Goal: Transaction & Acquisition: Book appointment/travel/reservation

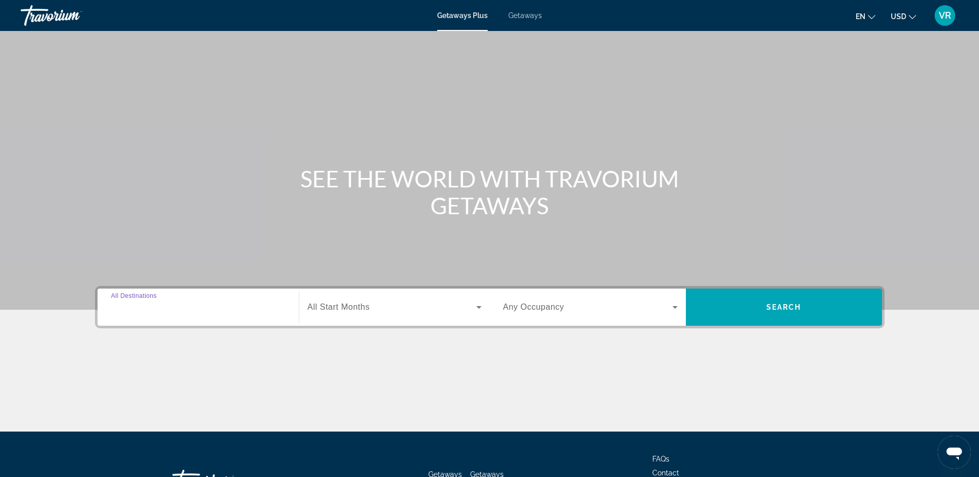
click at [210, 308] on input "Destination All Destinations" at bounding box center [198, 307] width 174 height 12
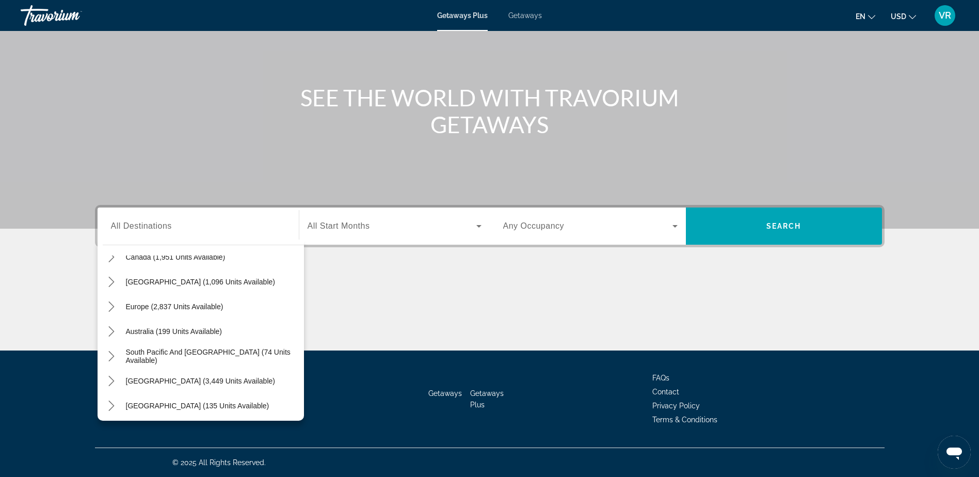
scroll to position [93, 0]
click at [114, 305] on icon "Toggle Europe (2,837 units available) submenu" at bounding box center [111, 304] width 10 height 10
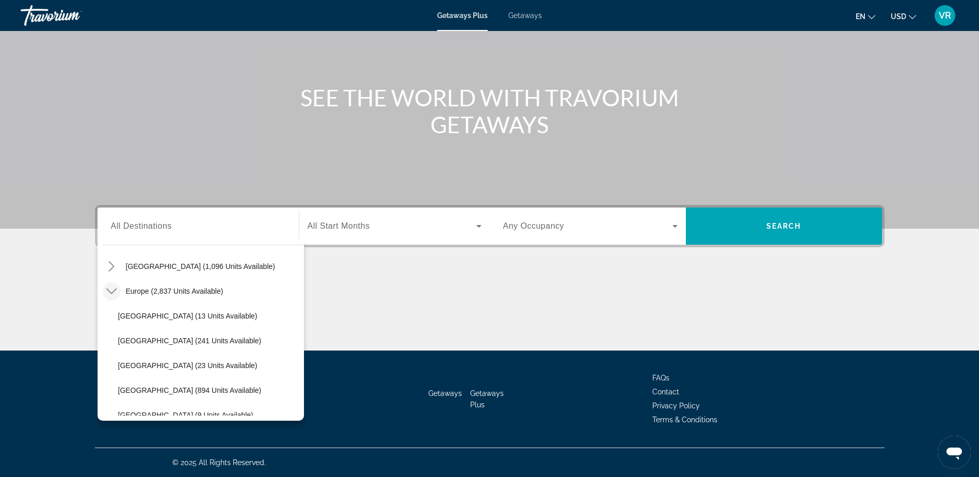
scroll to position [0, 0]
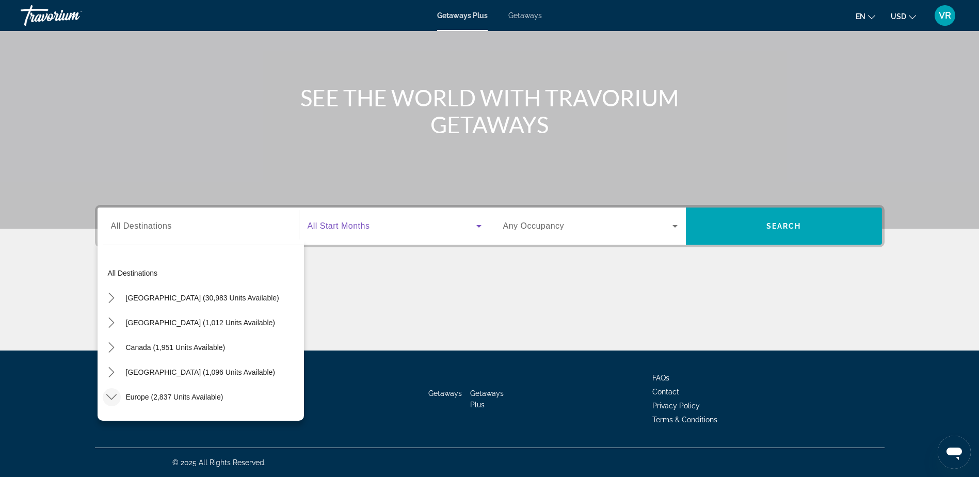
click at [480, 226] on icon "Search widget" at bounding box center [478, 226] width 12 height 12
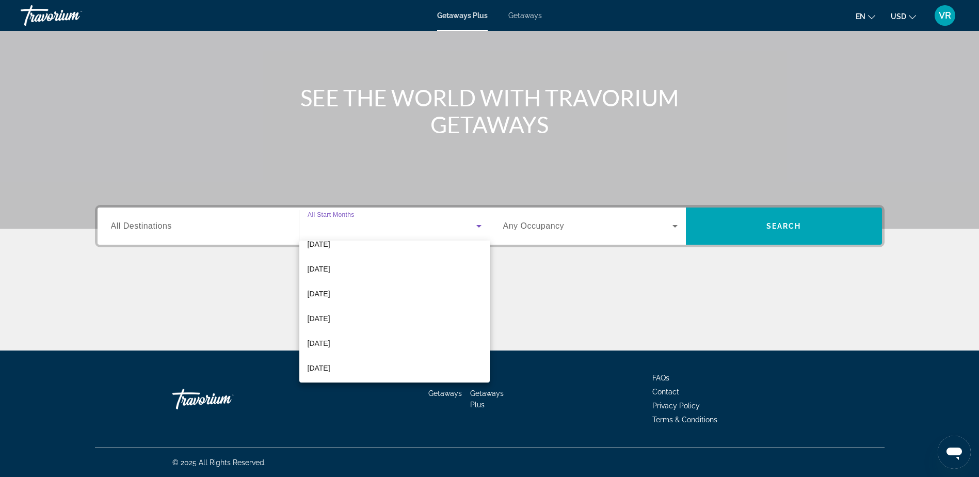
scroll to position [132, 0]
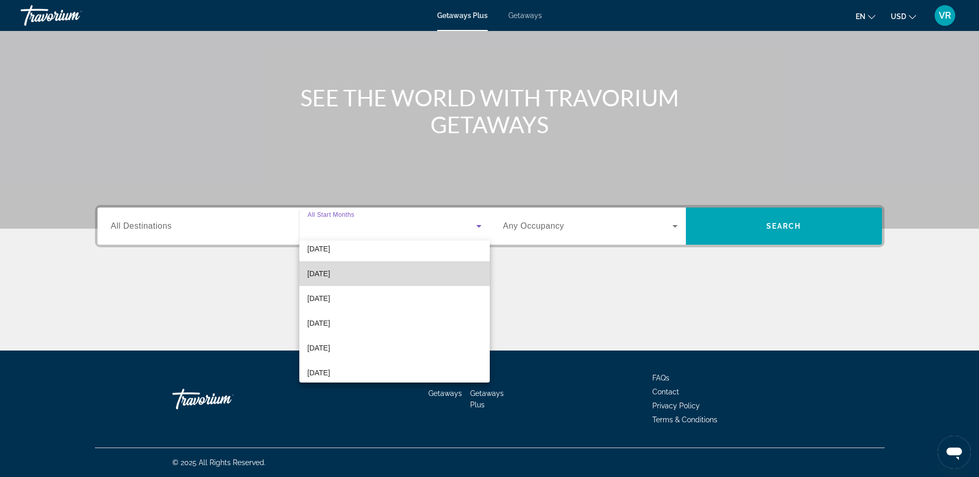
click at [416, 278] on mat-option "[DATE]" at bounding box center [394, 273] width 190 height 25
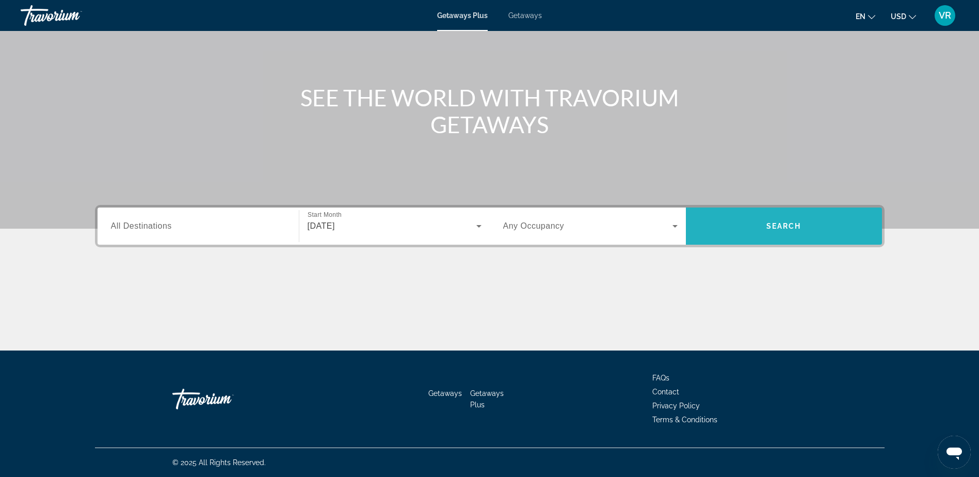
click at [769, 222] on span "Search" at bounding box center [783, 226] width 35 height 8
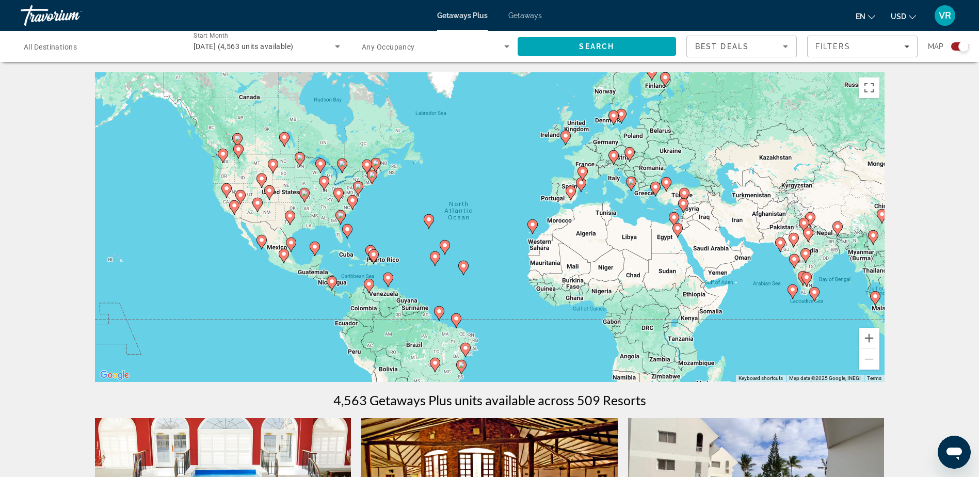
click at [61, 46] on span "All Destinations" at bounding box center [50, 47] width 53 height 8
click at [61, 46] on input "Destination All Destinations" at bounding box center [98, 47] width 148 height 12
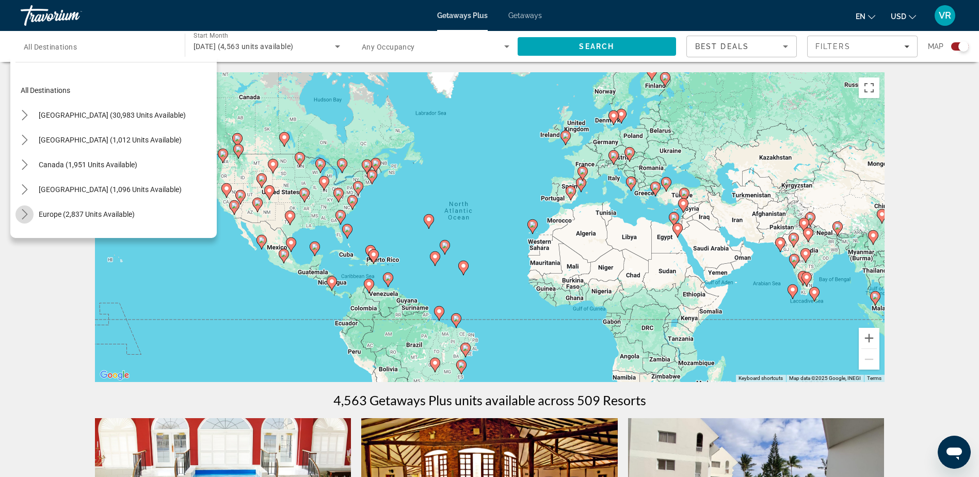
click at [24, 211] on icon "Toggle Europe (2,837 units available) submenu" at bounding box center [25, 214] width 6 height 10
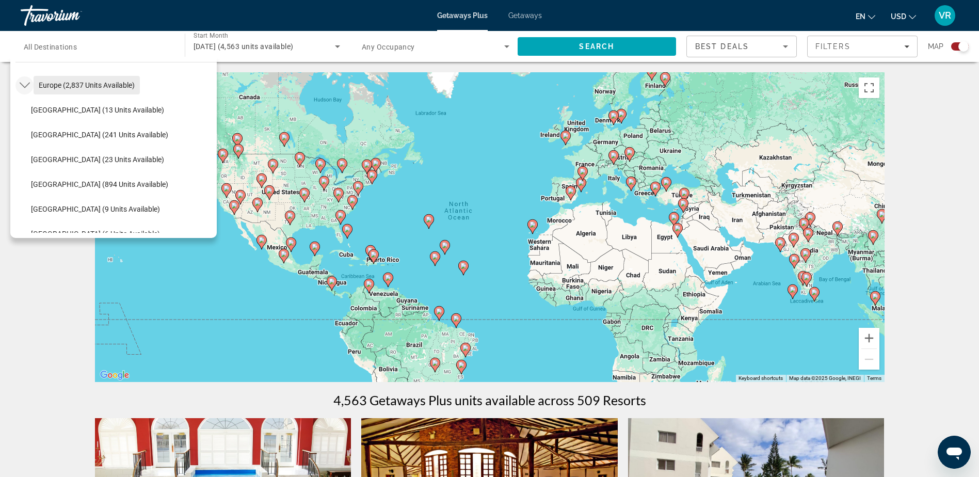
click at [51, 87] on span "Europe (2,837 units available)" at bounding box center [87, 85] width 96 height 8
type input "**********"
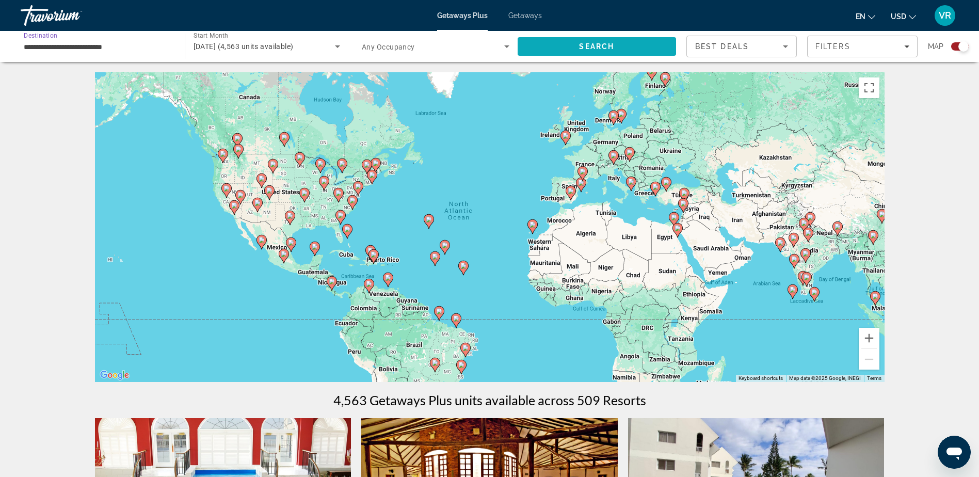
click at [596, 43] on span "Search" at bounding box center [596, 46] width 35 height 8
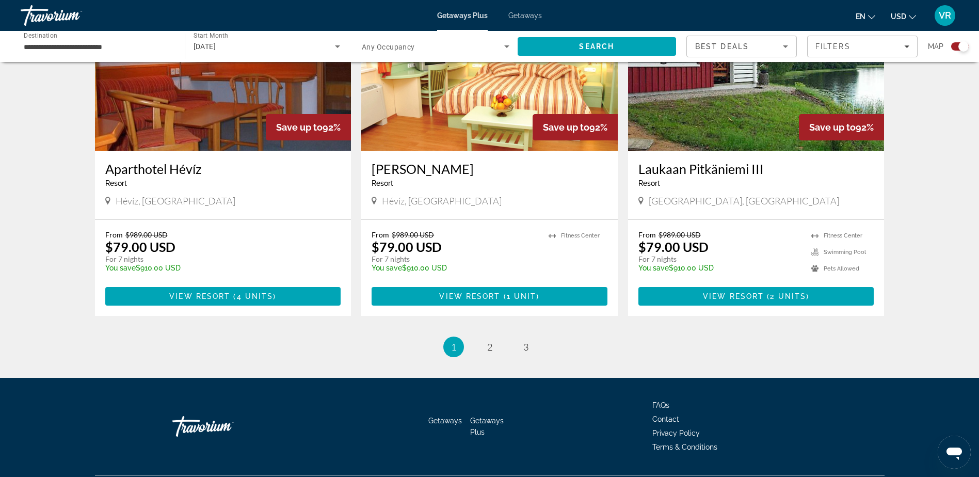
scroll to position [1512, 0]
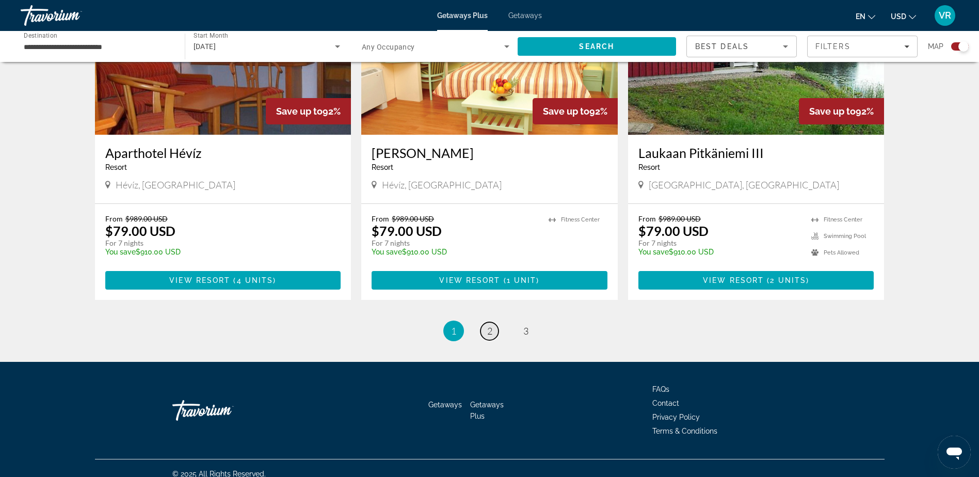
click at [487, 325] on span "2" at bounding box center [489, 330] width 5 height 11
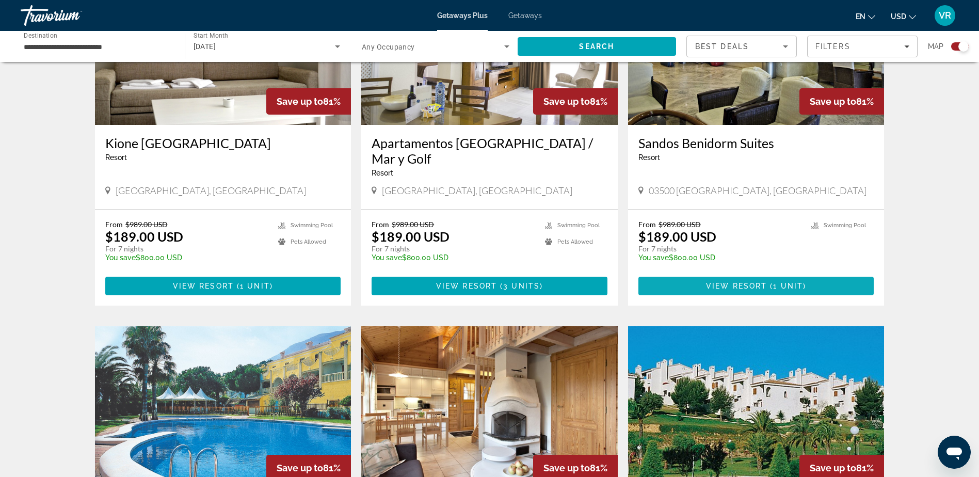
scroll to position [1186, 0]
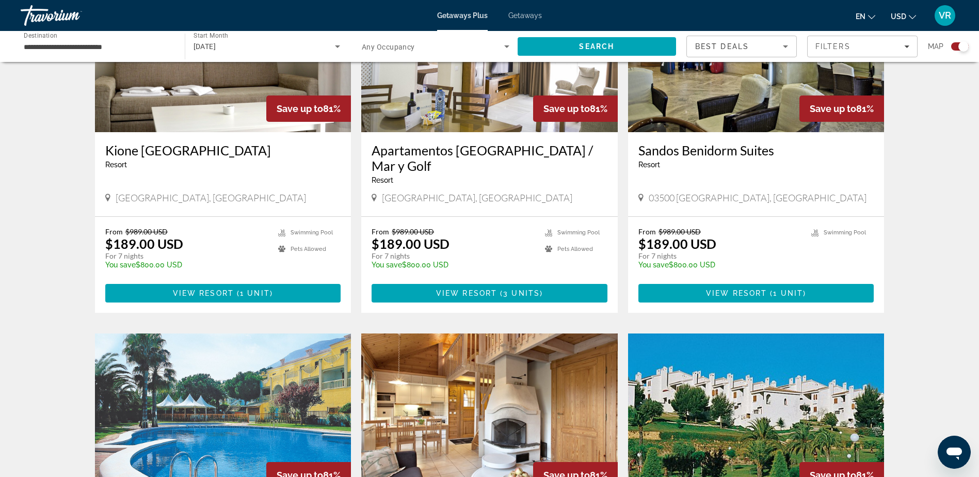
click at [732, 142] on h3 "Sandos Benidorm Suites" at bounding box center [756, 149] width 236 height 15
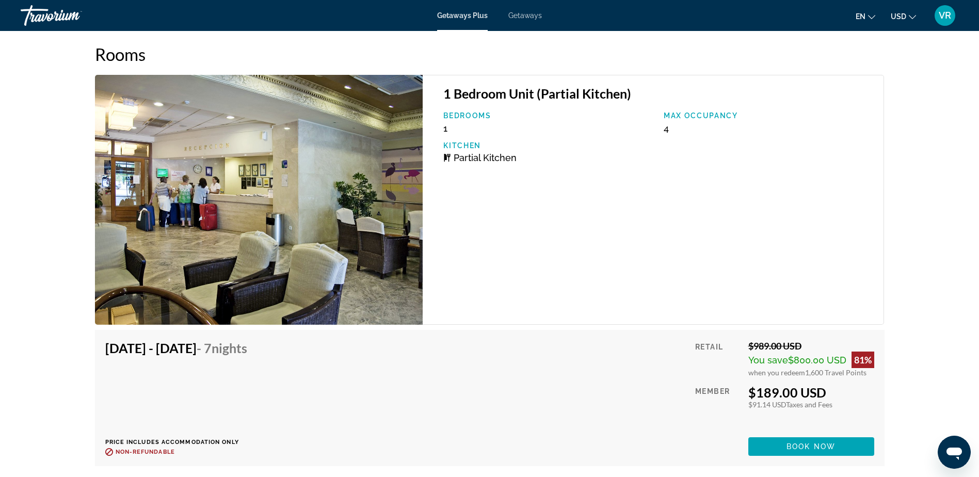
scroll to position [1633, 0]
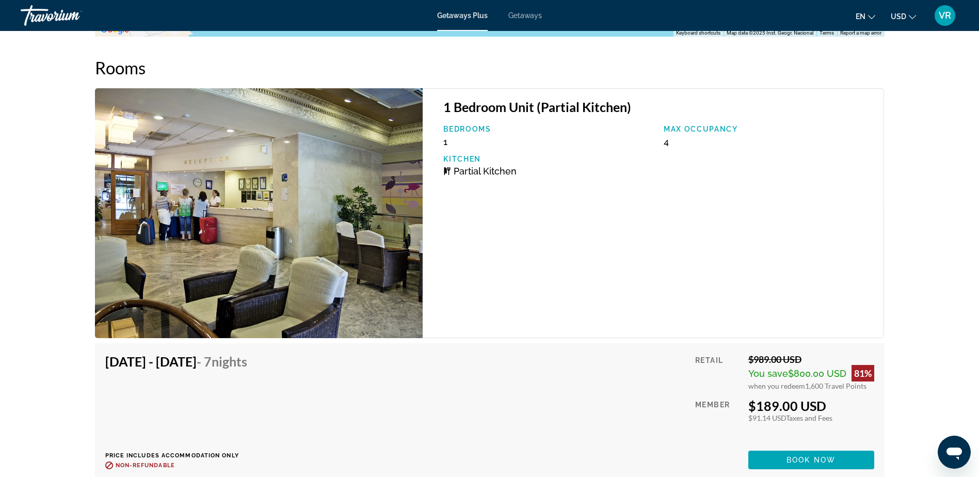
click at [308, 215] on img "Main content" at bounding box center [259, 213] width 328 height 250
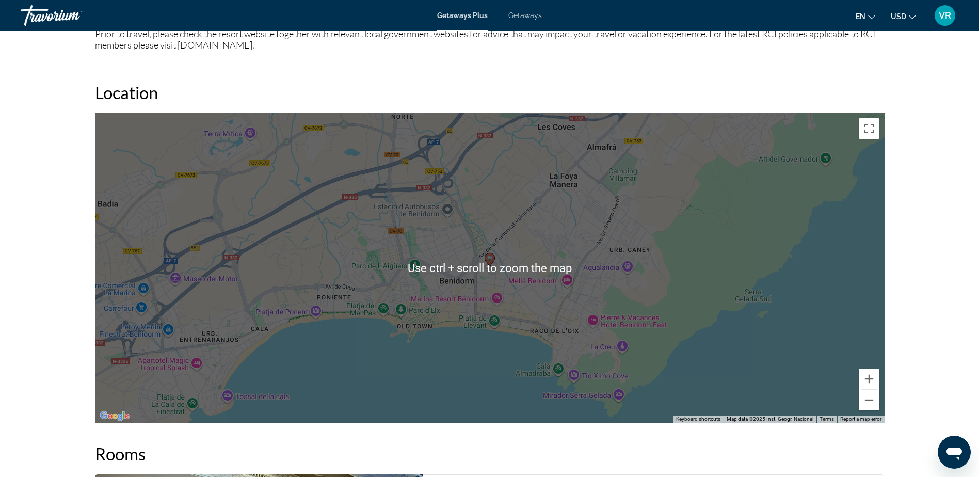
scroll to position [1272, 0]
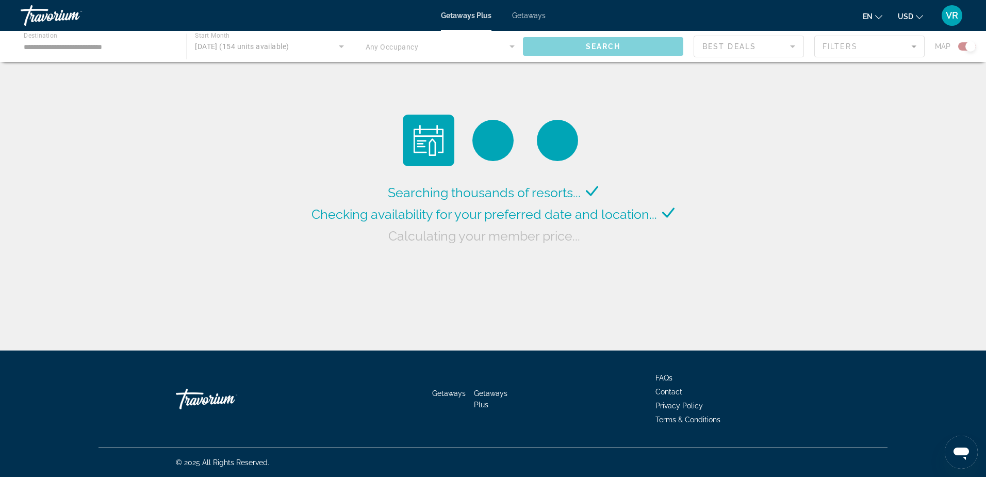
click at [512, 45] on div "Main content" at bounding box center [493, 46] width 986 height 31
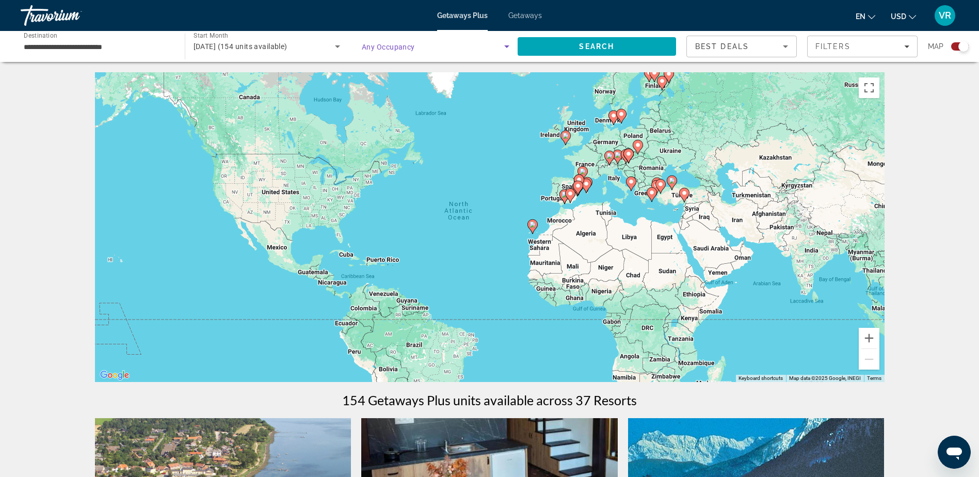
click at [507, 46] on icon "Search widget" at bounding box center [506, 46] width 5 height 3
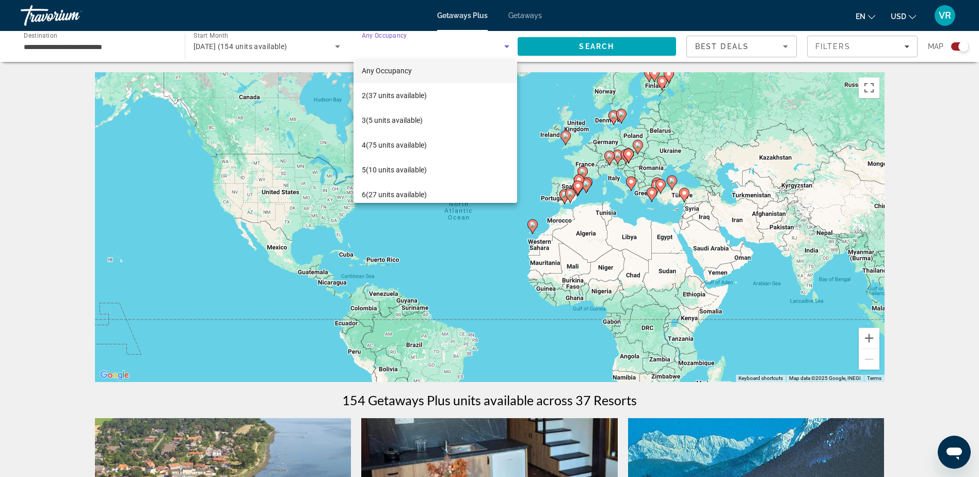
scroll to position [15, 0]
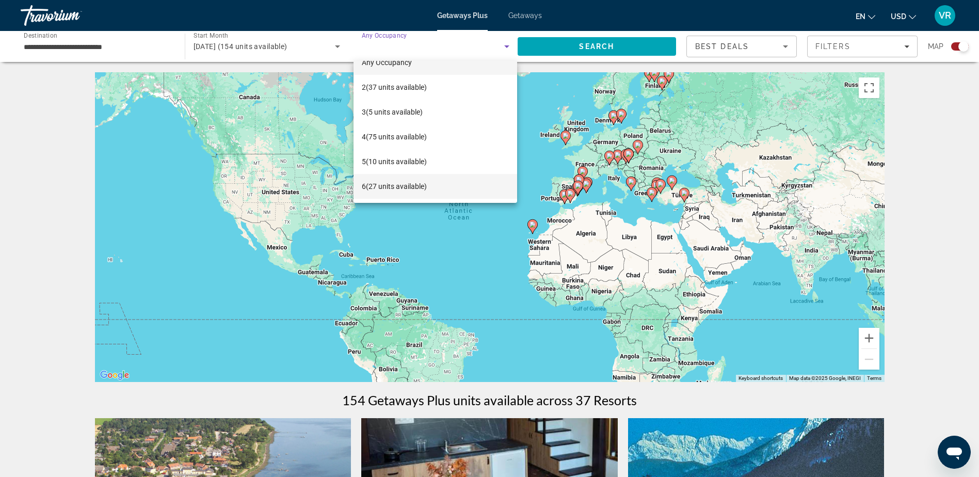
click at [441, 186] on mat-option "6 (27 units available)" at bounding box center [435, 186] width 164 height 25
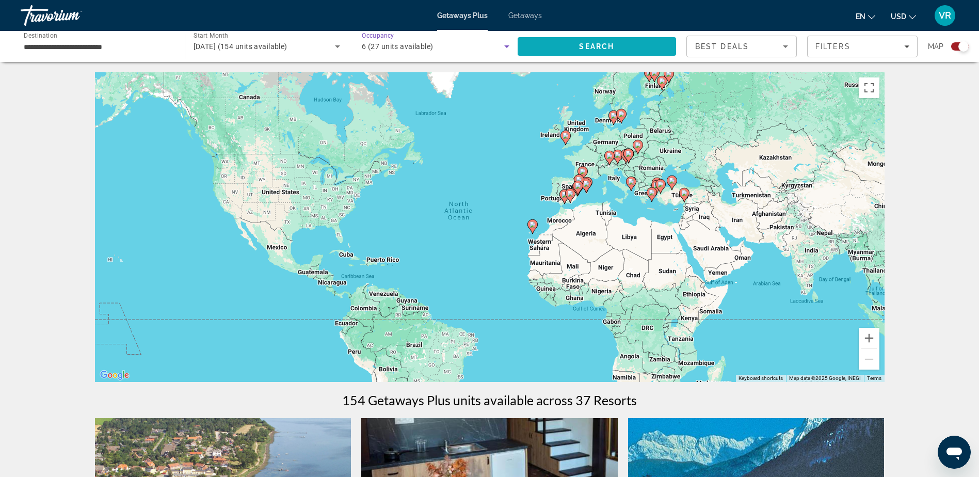
click at [597, 50] on span "Search" at bounding box center [596, 46] width 35 height 8
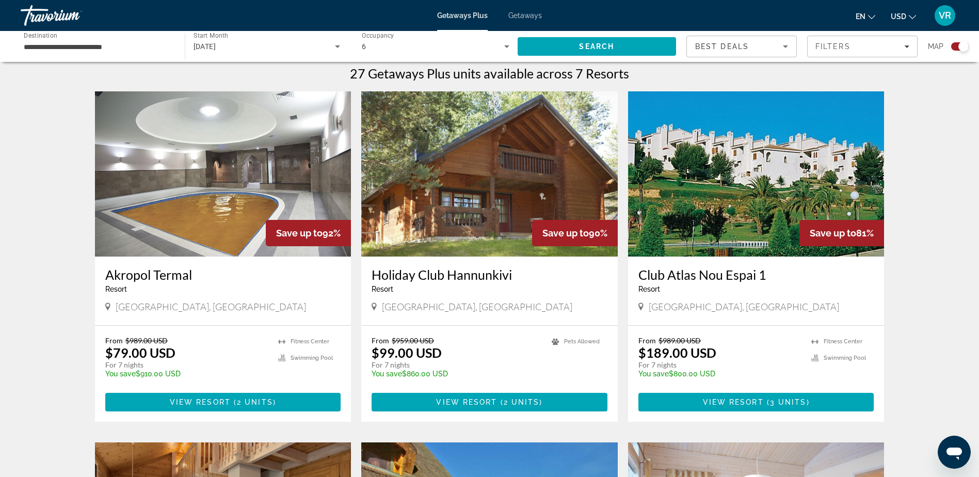
scroll to position [361, 0]
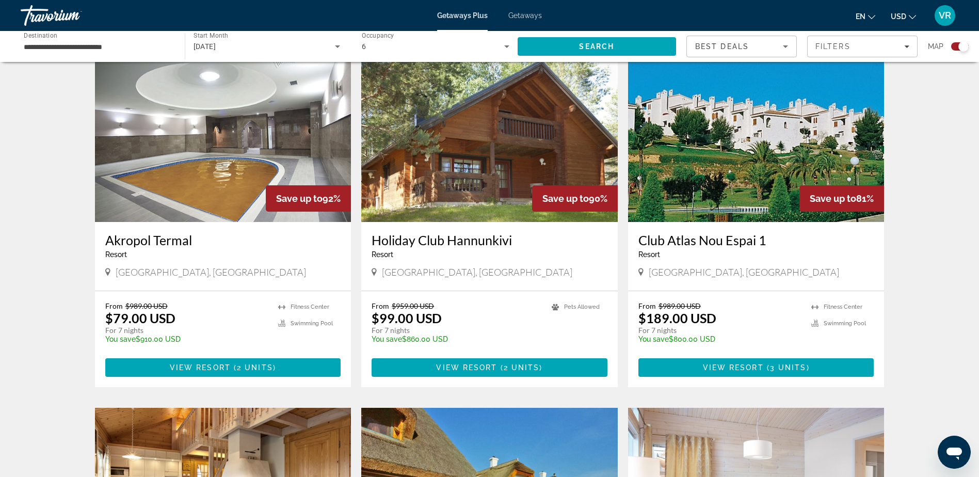
click at [700, 180] on img "Main content" at bounding box center [756, 139] width 256 height 165
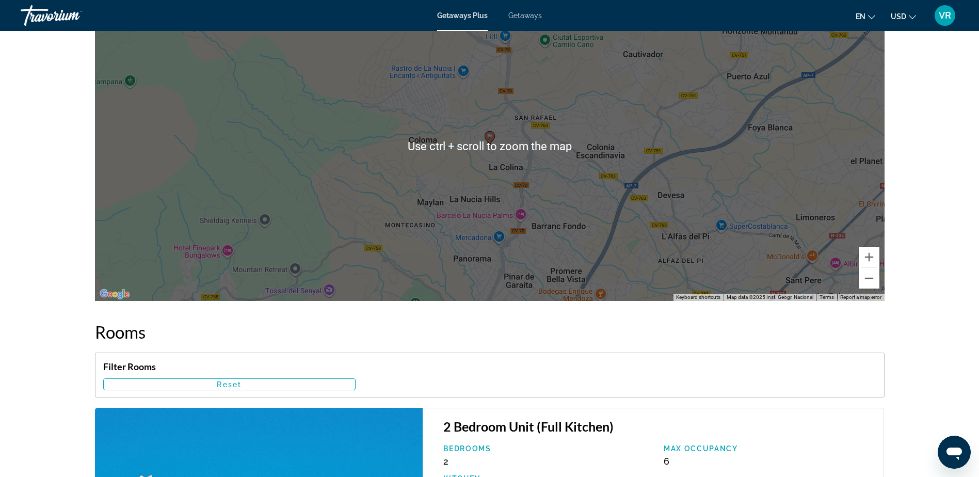
scroll to position [1341, 0]
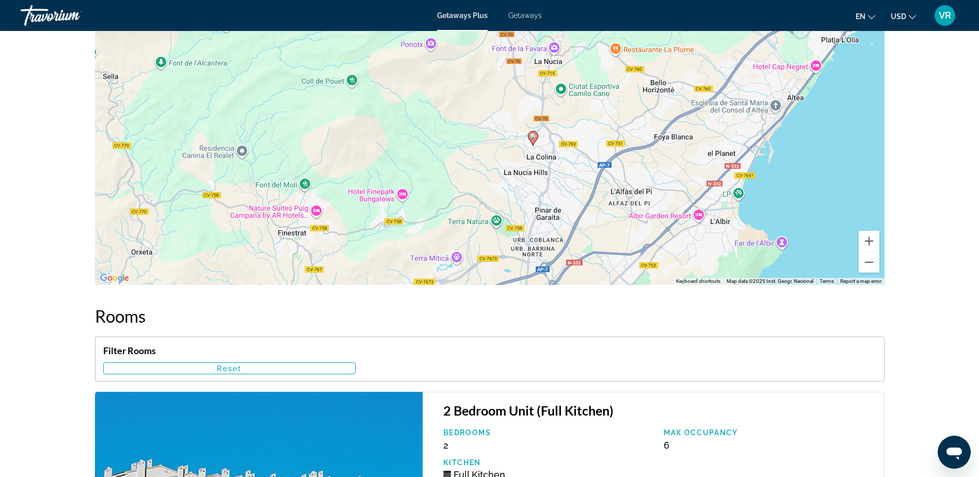
click at [576, 161] on div "To activate drag with keyboard, press Alt + Enter. Once in keyboard drag state,…" at bounding box center [489, 129] width 789 height 309
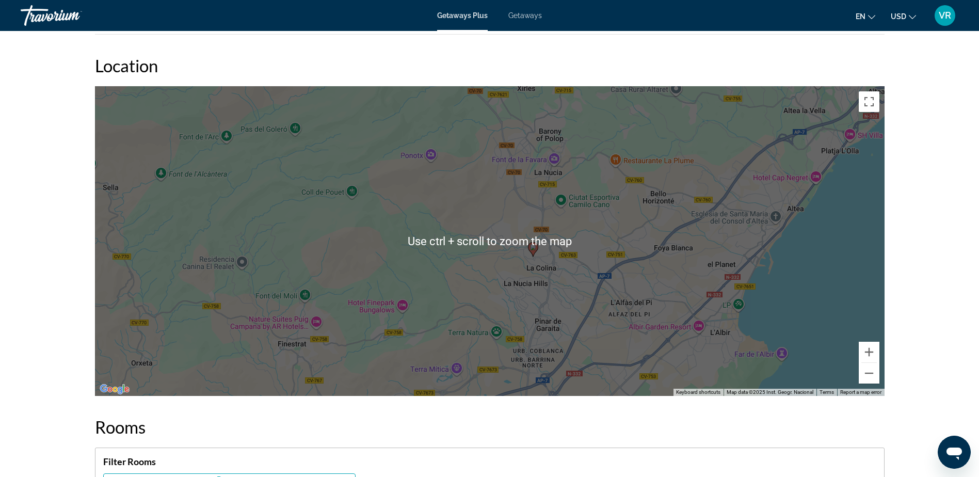
scroll to position [1135, 0]
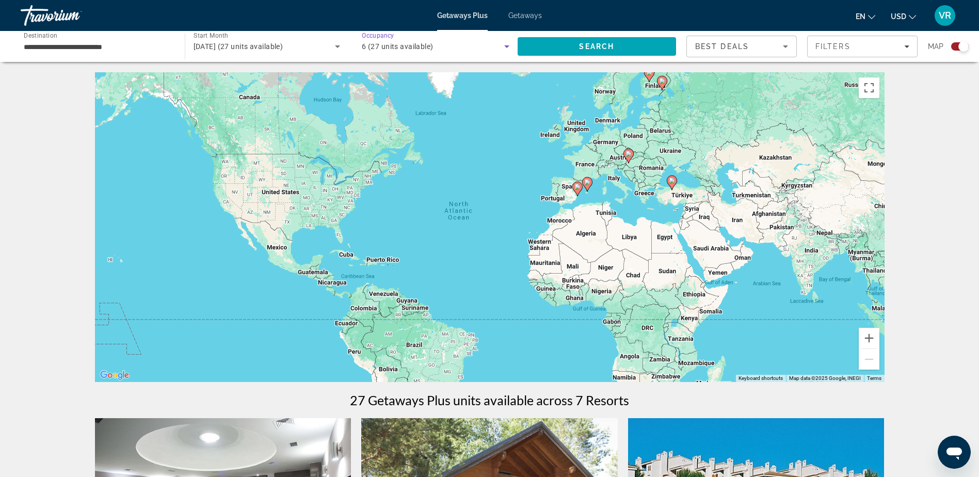
click at [509, 47] on icon "Search widget" at bounding box center [506, 46] width 12 height 12
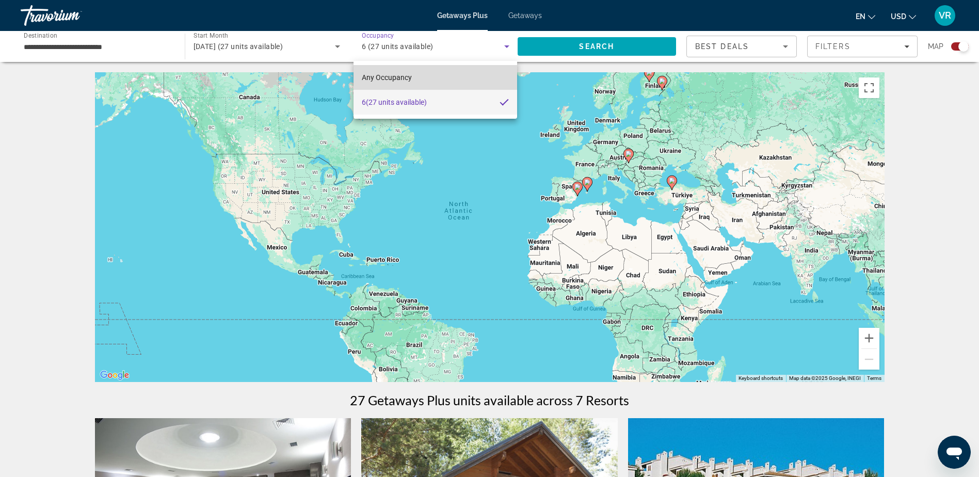
click at [420, 77] on mat-option "Any Occupancy" at bounding box center [435, 77] width 164 height 25
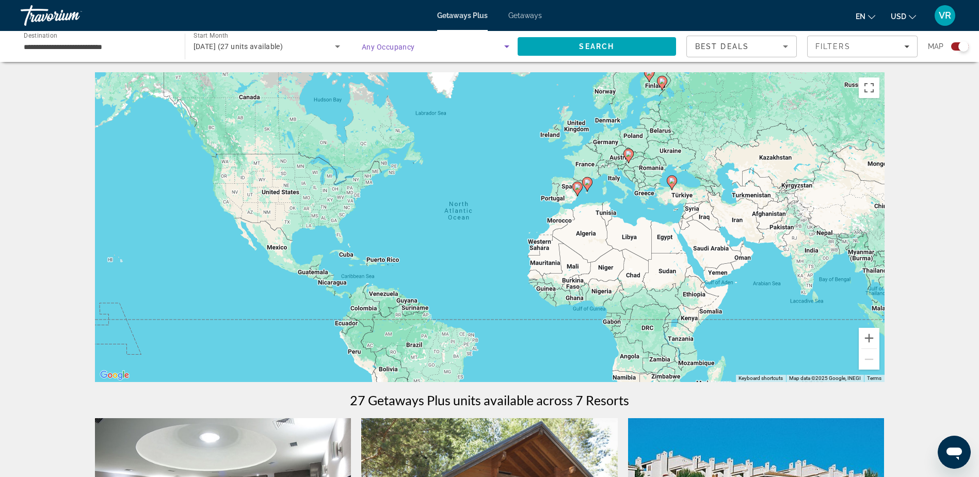
click at [506, 47] on icon "Search widget" at bounding box center [506, 46] width 5 height 3
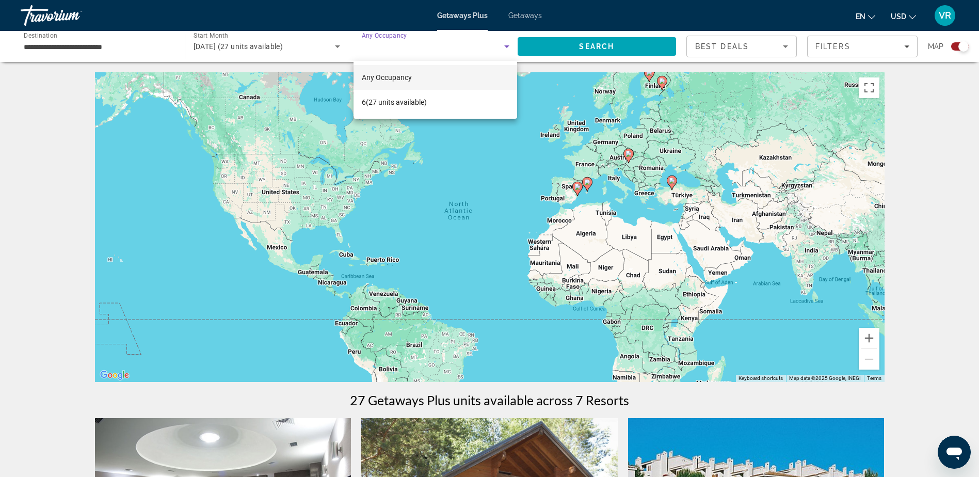
click at [393, 77] on span "Any Occupancy" at bounding box center [387, 77] width 50 height 8
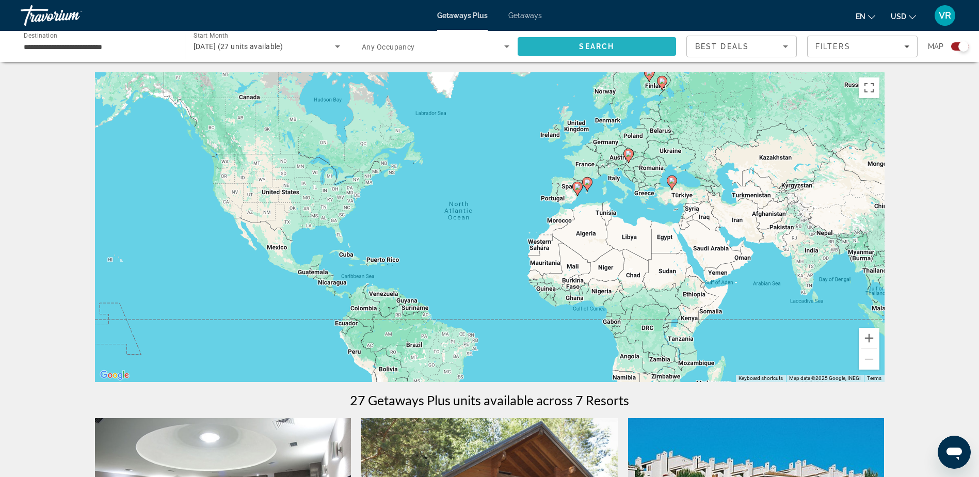
click at [570, 40] on span "Search" at bounding box center [596, 46] width 159 height 25
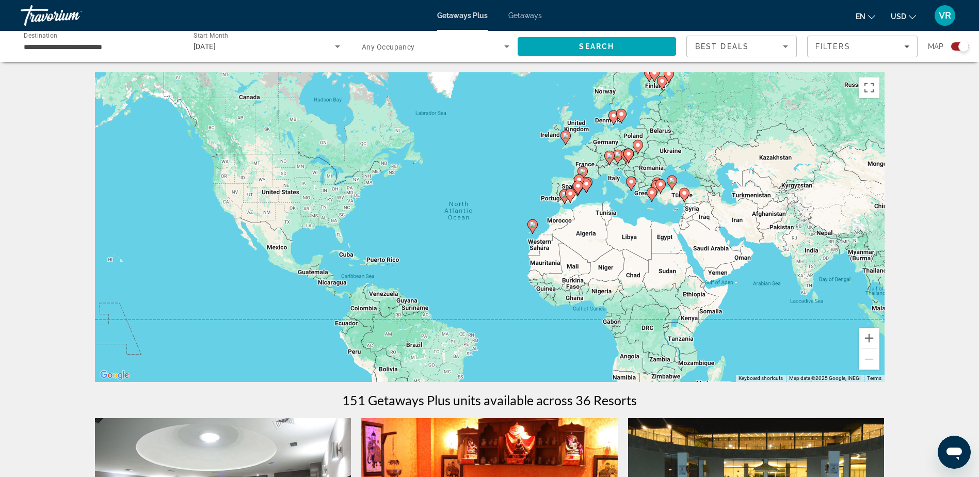
click at [610, 191] on div "To activate drag with keyboard, press Alt + Enter. Once in keyboard drag state,…" at bounding box center [489, 226] width 789 height 309
click at [683, 191] on image "Main content" at bounding box center [684, 193] width 6 height 6
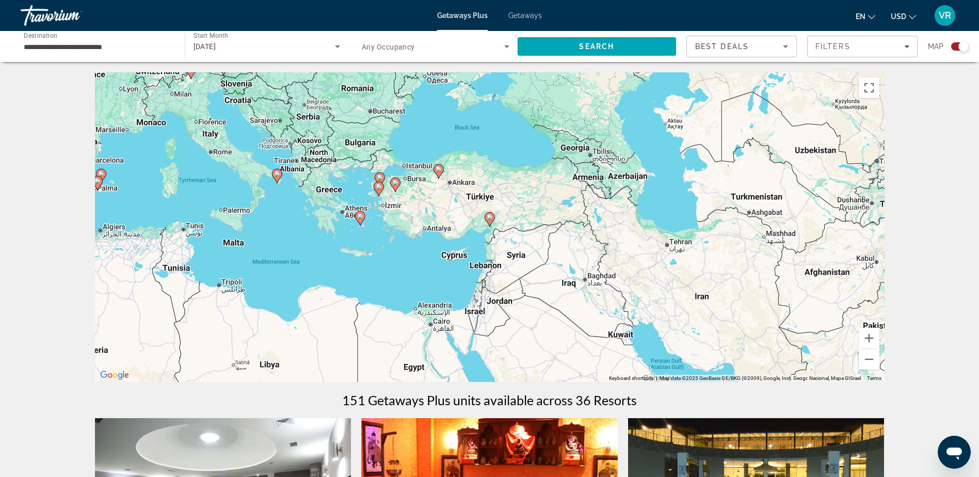
click at [378, 188] on image "Main content" at bounding box center [379, 187] width 6 height 6
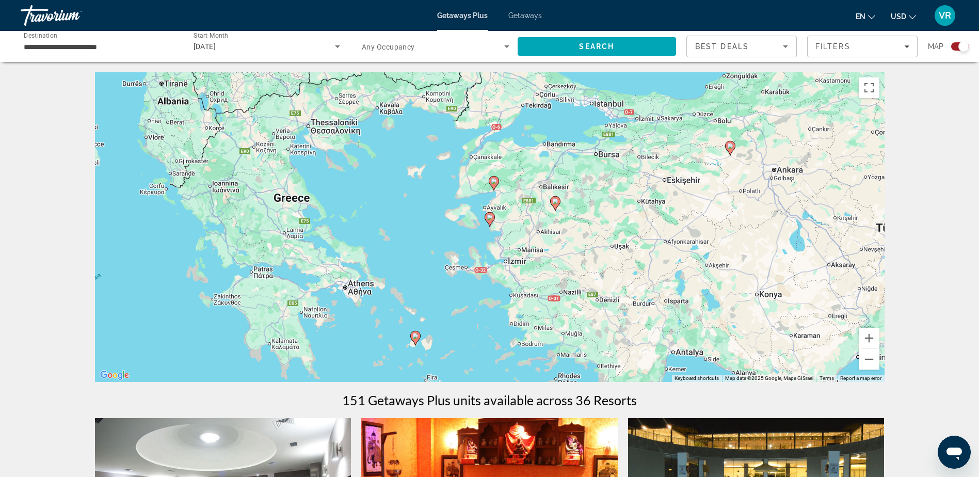
click at [414, 336] on image "Main content" at bounding box center [415, 336] width 6 height 6
type input "**********"
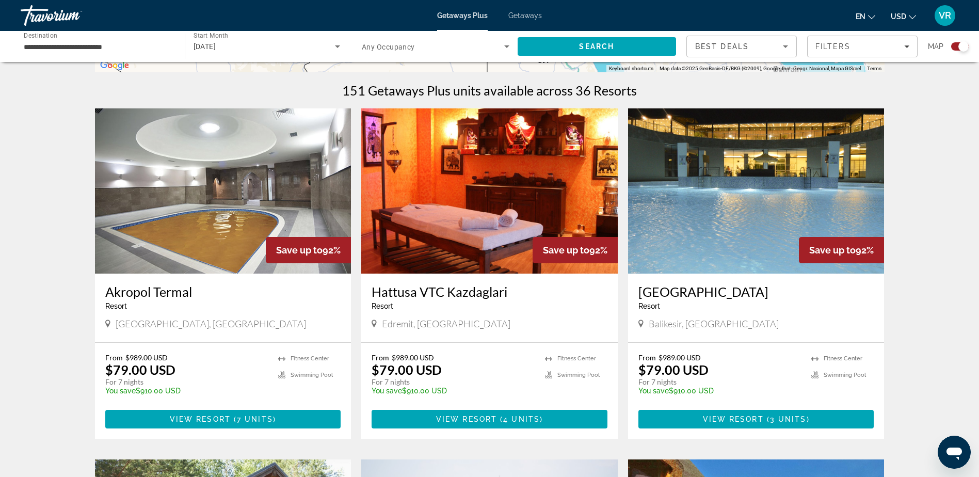
scroll to position [361, 0]
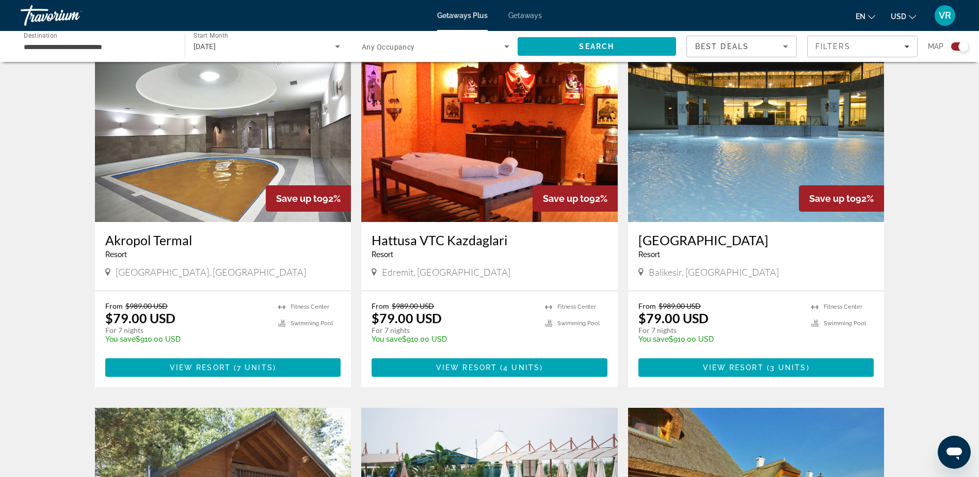
click at [501, 192] on img "Main content" at bounding box center [489, 139] width 256 height 165
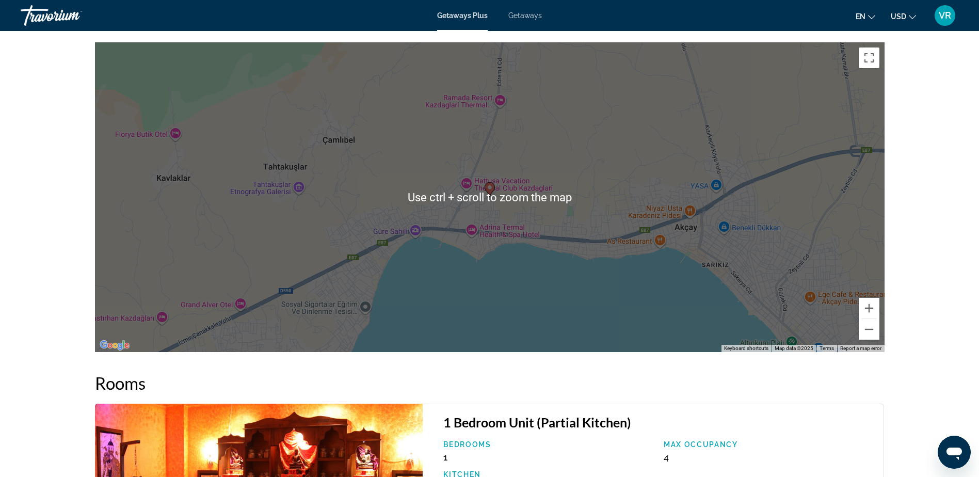
scroll to position [1393, 0]
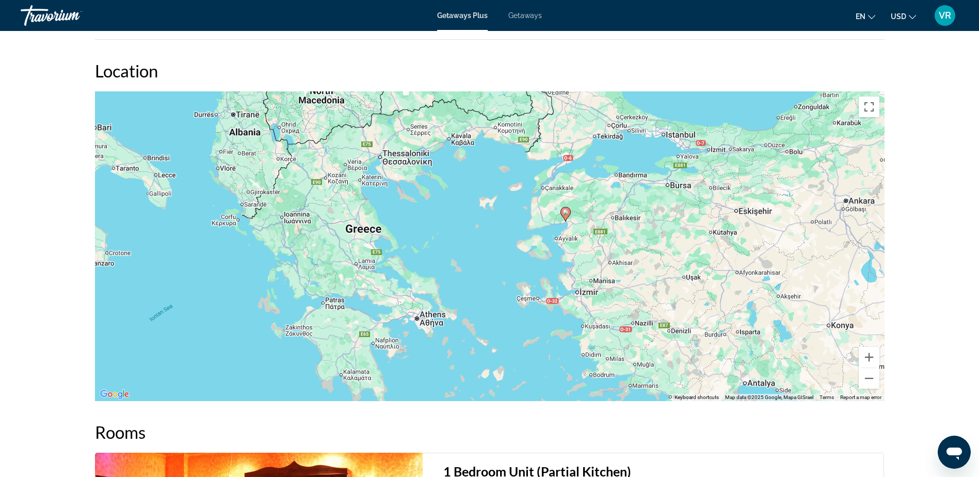
click at [565, 213] on div "To activate drag with keyboard, press Alt + Enter. Once in keyboard drag state,…" at bounding box center [489, 245] width 789 height 309
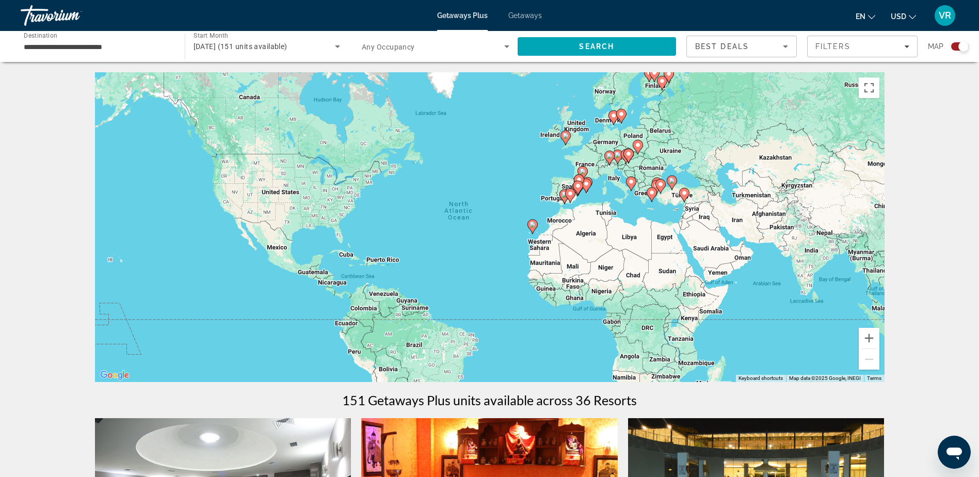
click at [657, 211] on div "To activate drag with keyboard, press Alt + Enter. Once in keyboard drag state,…" at bounding box center [489, 226] width 789 height 309
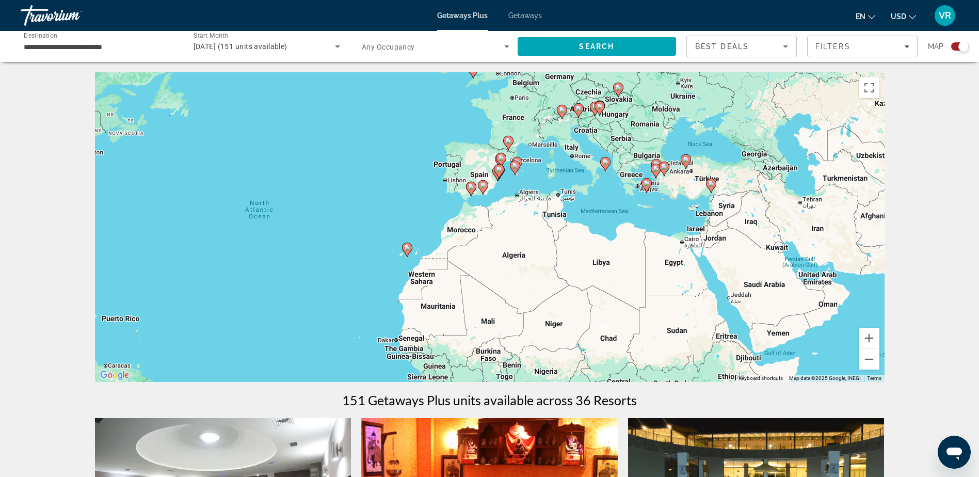
click at [666, 203] on div "To activate drag with keyboard, press Alt + Enter. Once in keyboard drag state,…" at bounding box center [489, 226] width 789 height 309
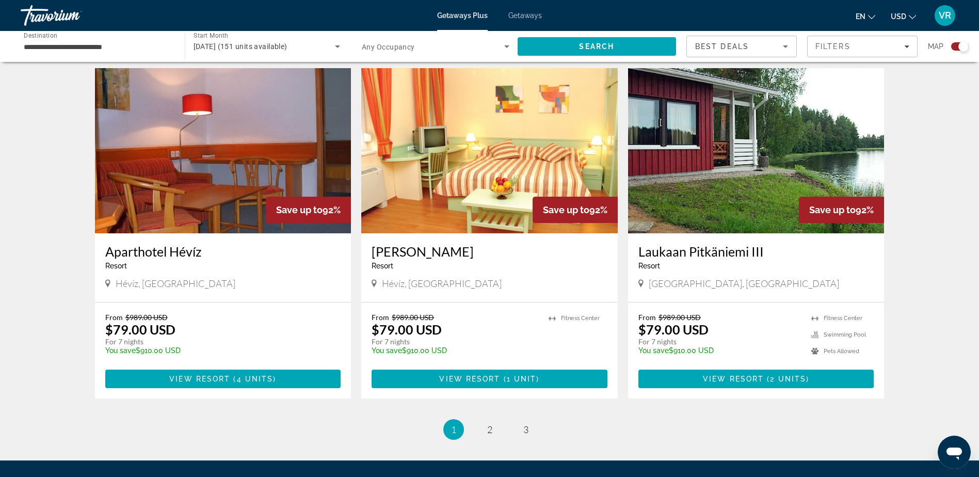
scroll to position [1444, 0]
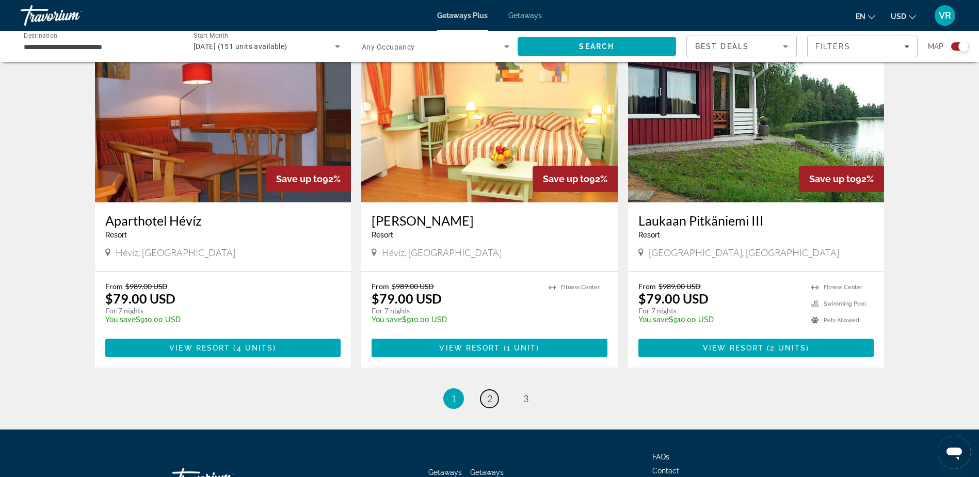
click at [486, 389] on link "page 2" at bounding box center [489, 398] width 18 height 18
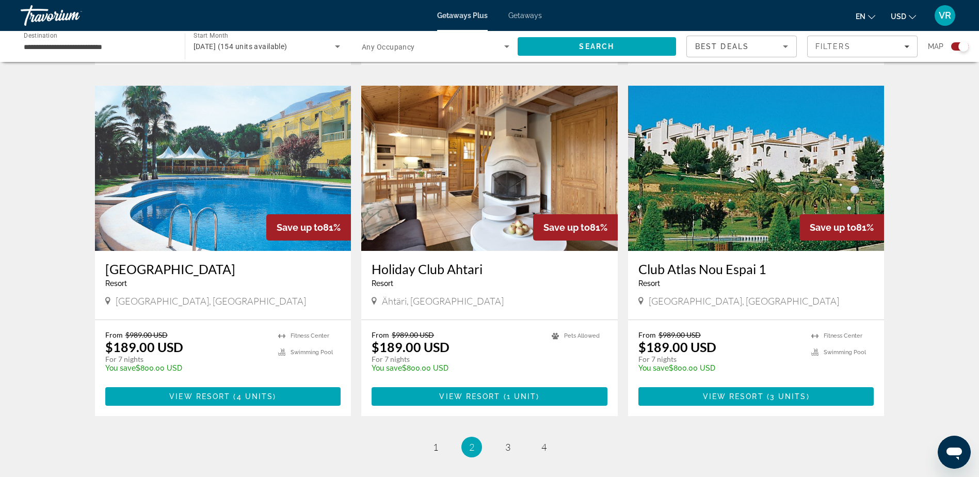
scroll to position [1512, 0]
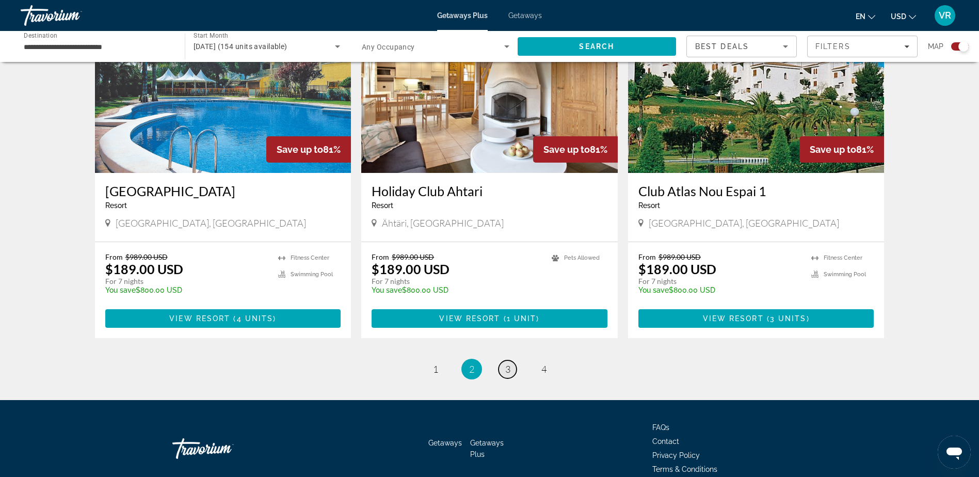
click at [509, 363] on span "3" at bounding box center [507, 368] width 5 height 11
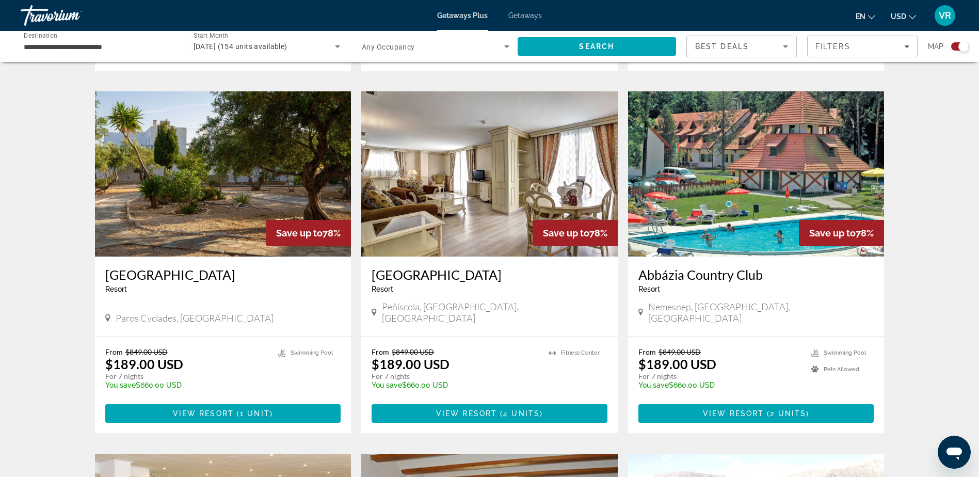
scroll to position [1083, 0]
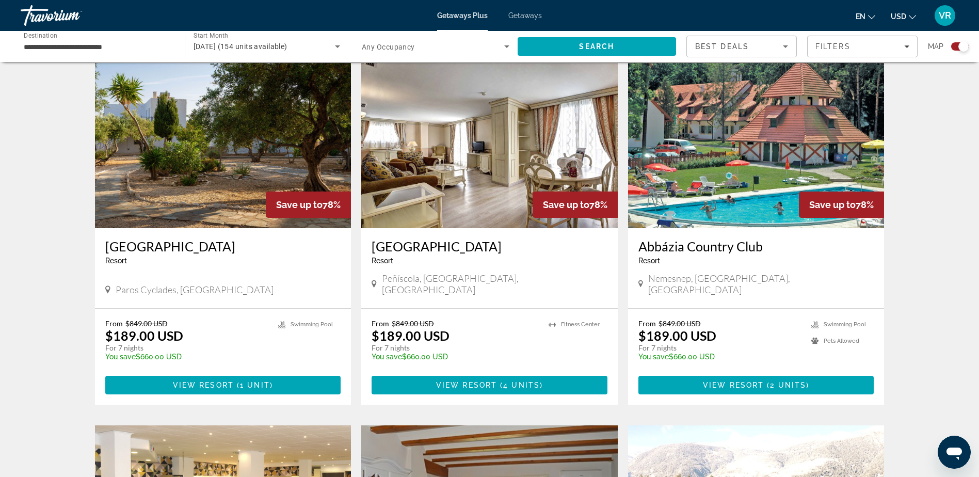
click at [243, 165] on img "Main content" at bounding box center [223, 145] width 256 height 165
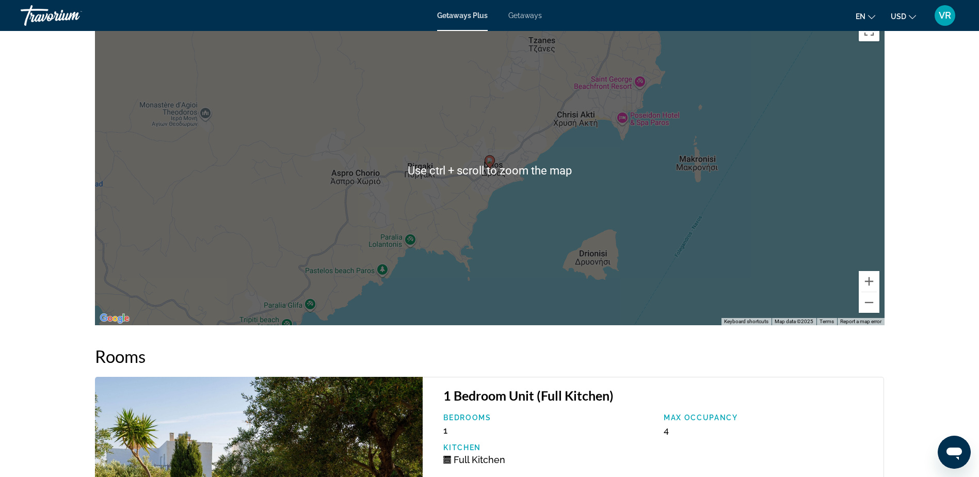
scroll to position [1496, 0]
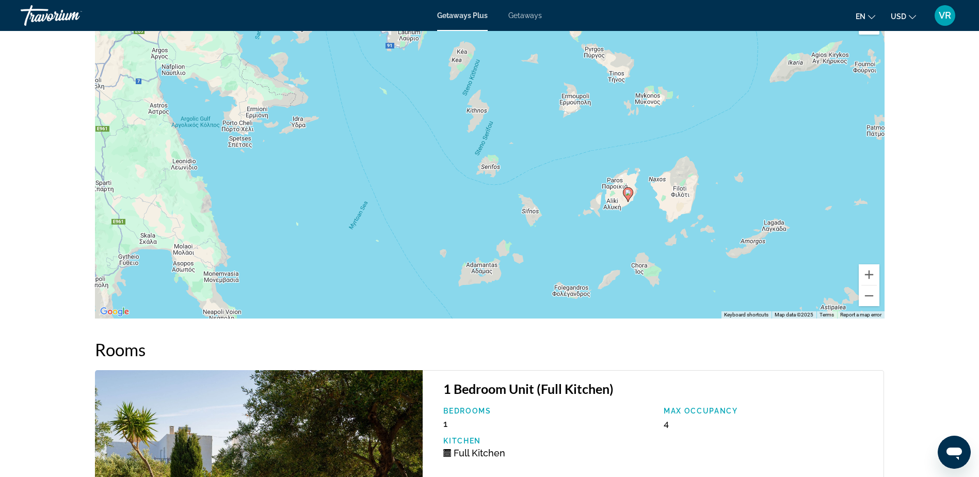
click at [632, 204] on div "To activate drag with keyboard, press Alt + Enter. Once in keyboard drag state,…" at bounding box center [489, 163] width 789 height 309
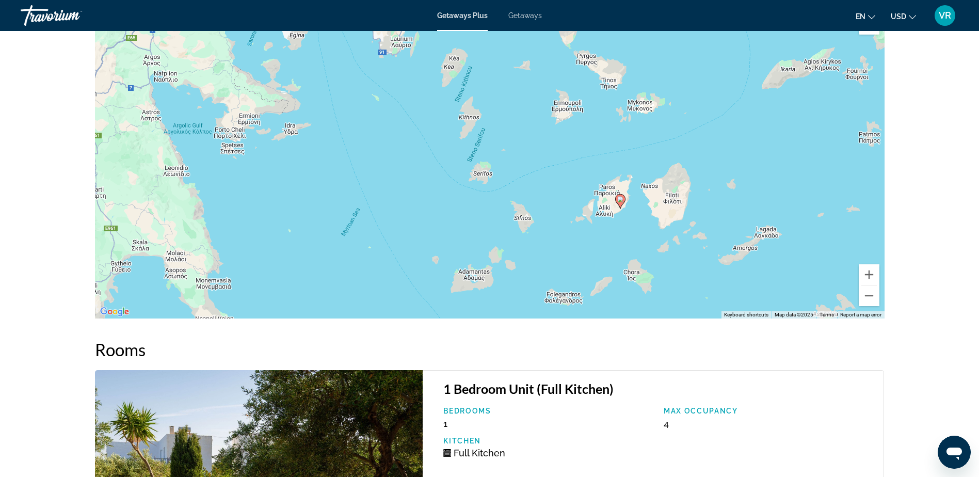
drag, startPoint x: 586, startPoint y: 135, endPoint x: 579, endPoint y: 142, distance: 10.9
click at [579, 142] on div "To activate drag with keyboard, press Alt + Enter. Once in keyboard drag state,…" at bounding box center [489, 163] width 789 height 309
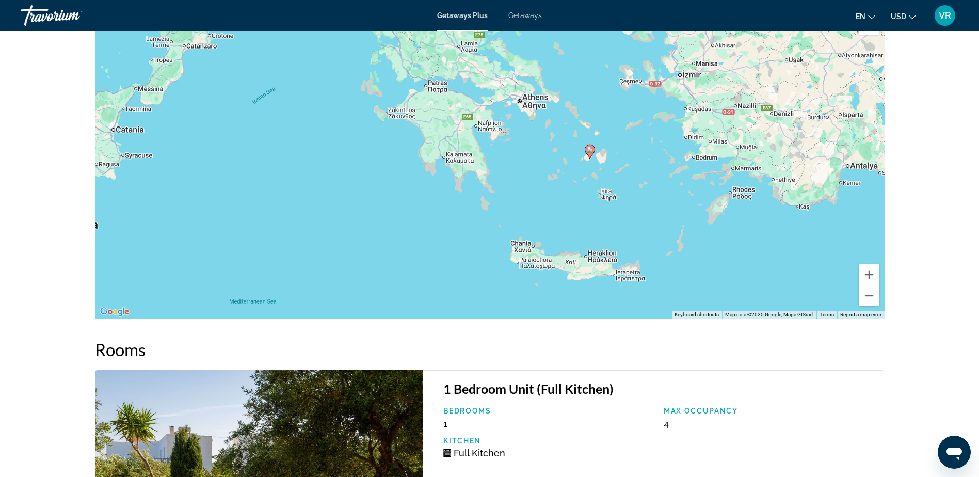
click at [579, 142] on div "To activate drag with keyboard, press Alt + Enter. Once in keyboard drag state,…" at bounding box center [489, 163] width 789 height 309
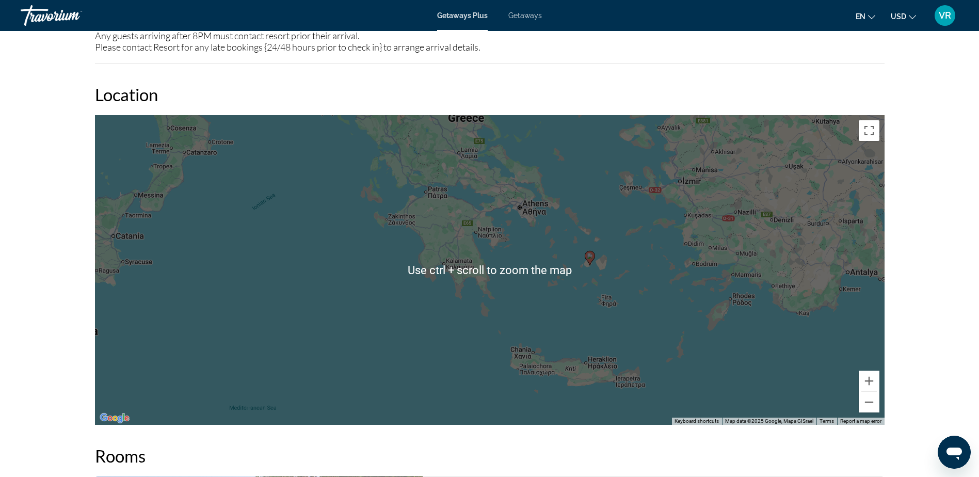
scroll to position [1186, 0]
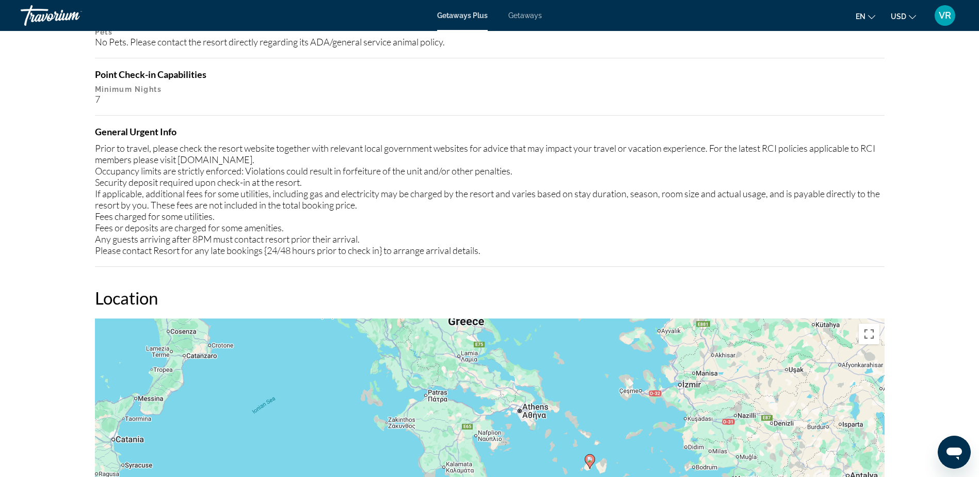
click at [522, 14] on span "Getaways" at bounding box center [525, 15] width 34 height 8
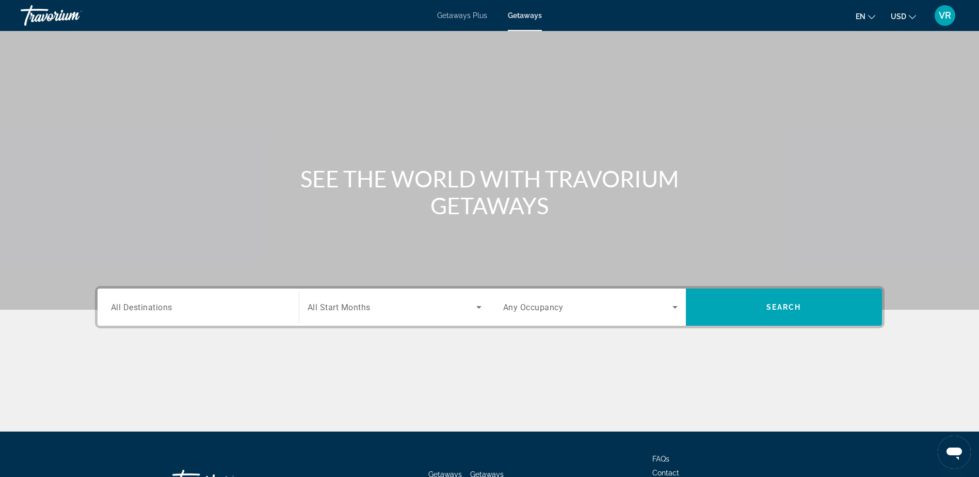
click at [456, 14] on span "Getaways Plus" at bounding box center [462, 15] width 50 height 8
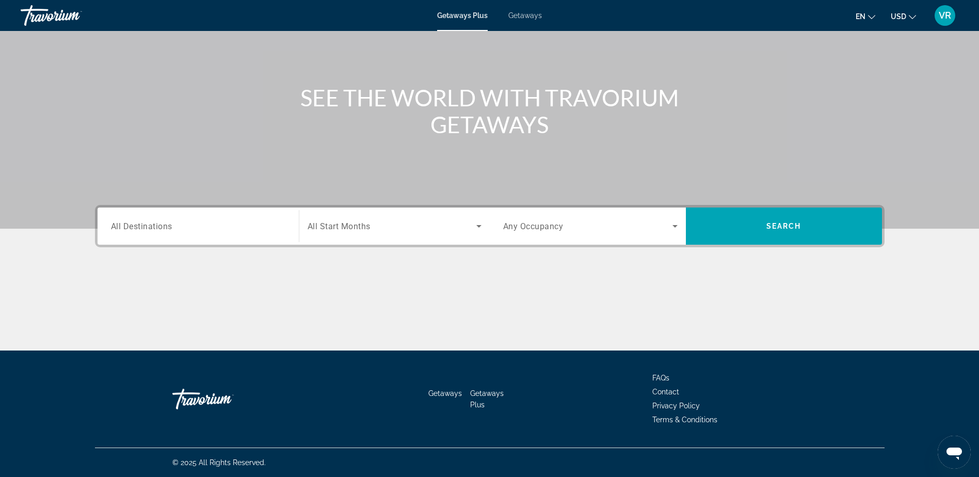
click at [162, 227] on span "All Destinations" at bounding box center [141, 226] width 61 height 10
click at [162, 227] on input "Destination All Destinations" at bounding box center [198, 226] width 174 height 12
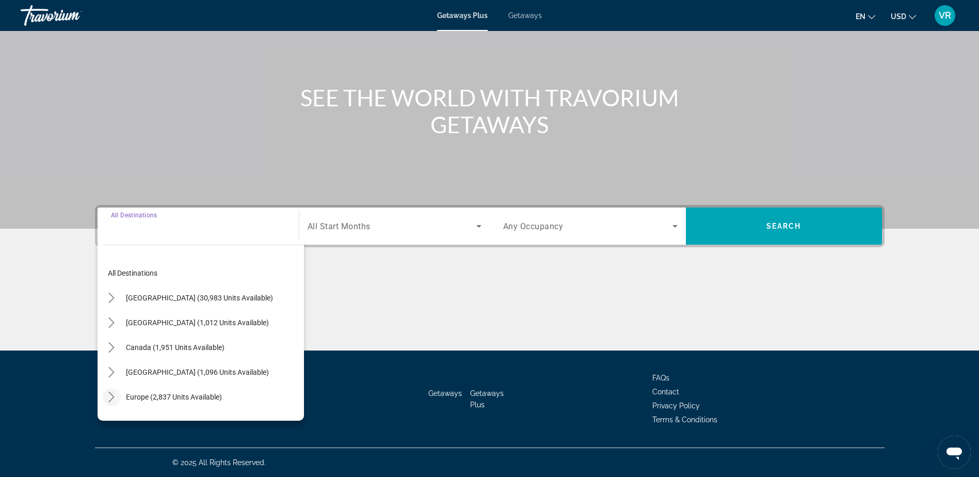
click at [110, 394] on icon "Toggle Europe (2,837 units available) submenu" at bounding box center [111, 397] width 10 height 10
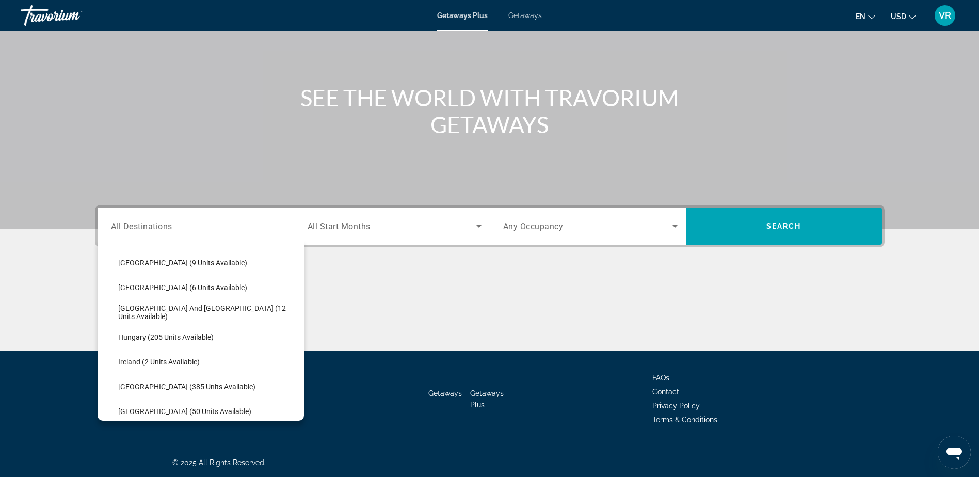
scroll to position [270, 0]
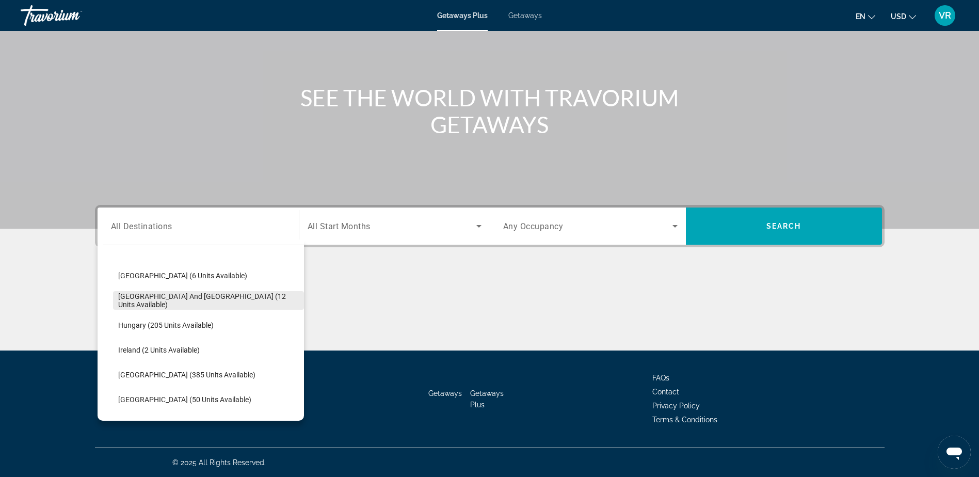
click at [137, 299] on span "[GEOGRAPHIC_DATA] and [GEOGRAPHIC_DATA] (12 units available)" at bounding box center [208, 300] width 181 height 17
type input "**********"
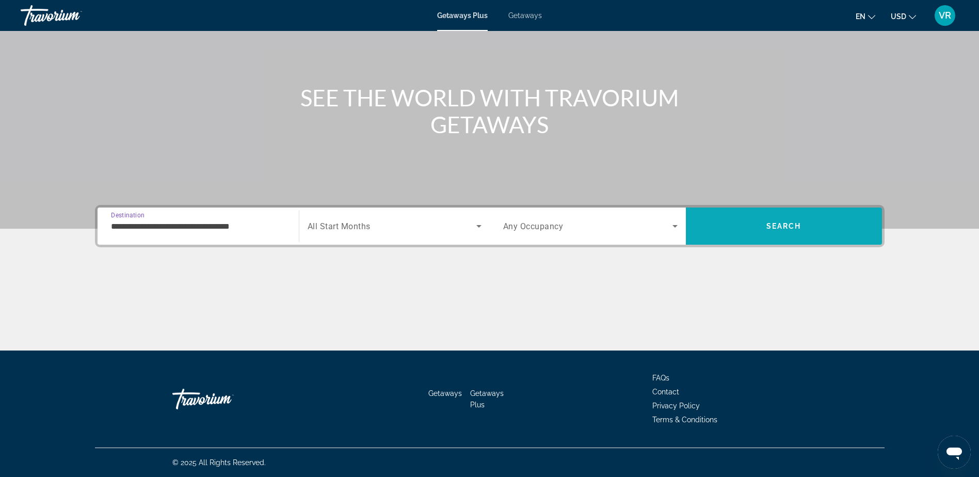
click at [784, 224] on span "Search" at bounding box center [783, 226] width 35 height 8
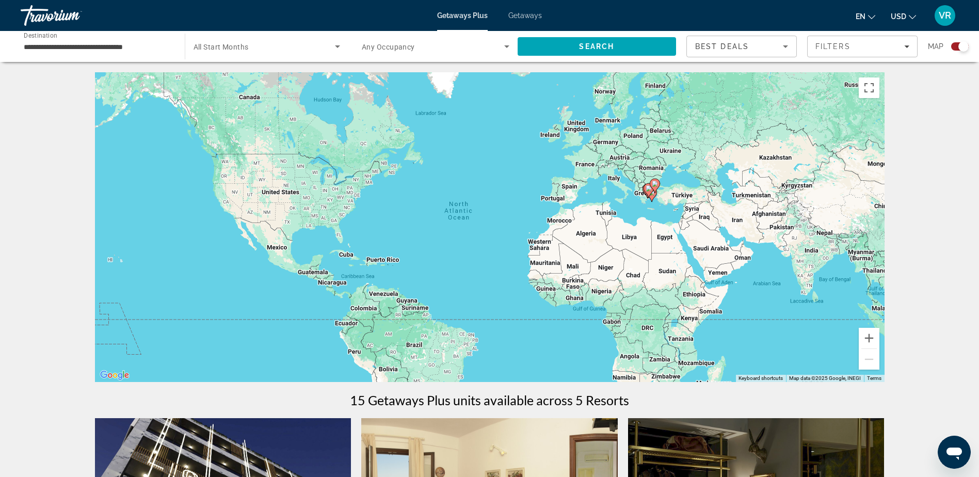
click at [675, 206] on div "To activate drag with keyboard, press Alt + Enter. Once in keyboard drag state,…" at bounding box center [489, 226] width 789 height 309
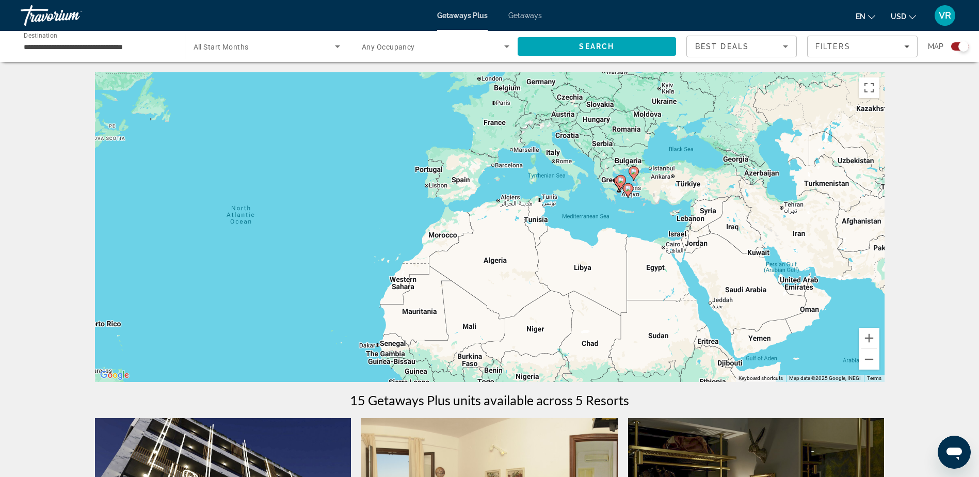
click at [675, 206] on div "To activate drag with keyboard, press Alt + Enter. Once in keyboard drag state,…" at bounding box center [489, 226] width 789 height 309
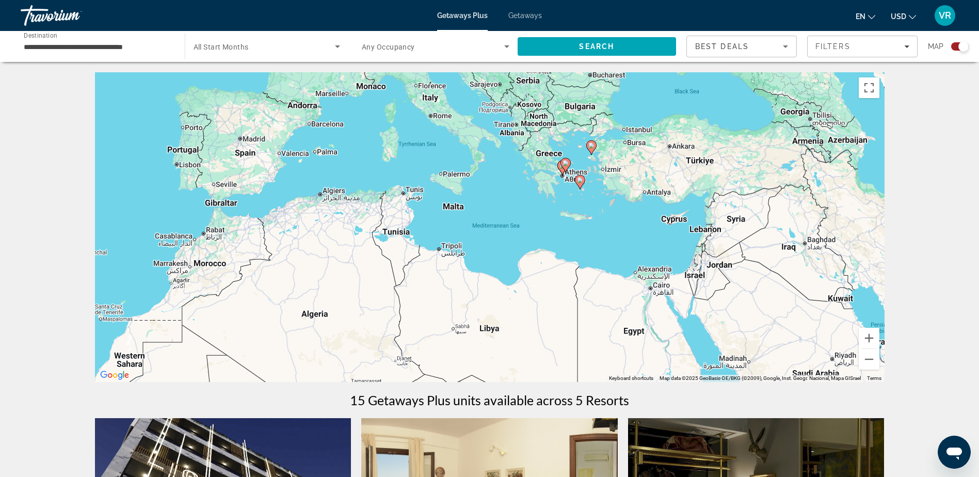
click at [606, 197] on div "To activate drag with keyboard, press Alt + Enter. Once in keyboard drag state,…" at bounding box center [489, 226] width 789 height 309
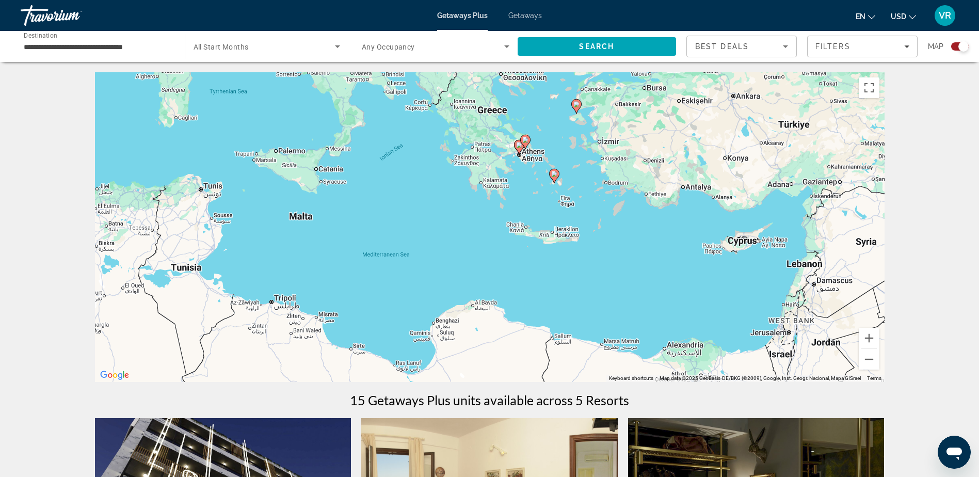
click at [606, 197] on div "To activate drag with keyboard, press Alt + Enter. Once in keyboard drag state,…" at bounding box center [489, 226] width 789 height 309
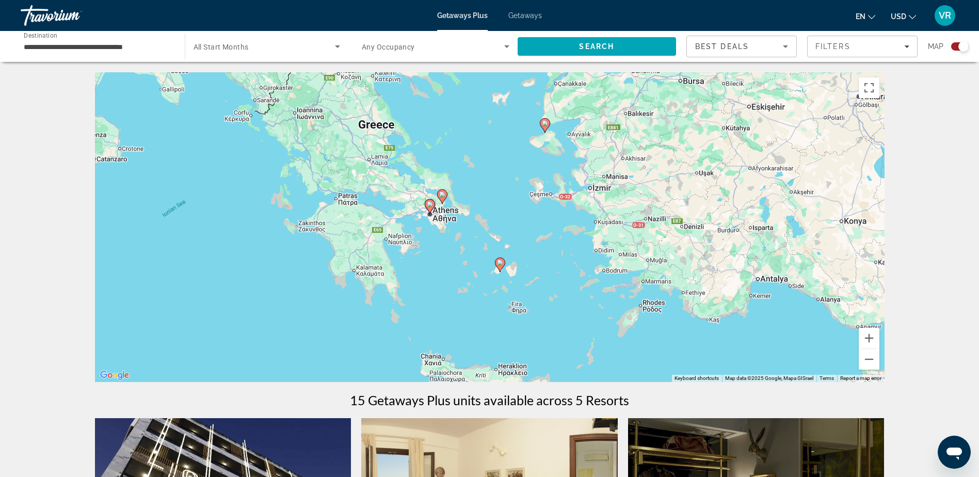
drag, startPoint x: 597, startPoint y: 178, endPoint x: 595, endPoint y: 282, distance: 103.2
click at [595, 282] on div "To activate drag with keyboard, press Alt + Enter. Once in keyboard drag state,…" at bounding box center [489, 226] width 789 height 309
click at [547, 124] on image "Main content" at bounding box center [545, 123] width 6 height 6
type input "**********"
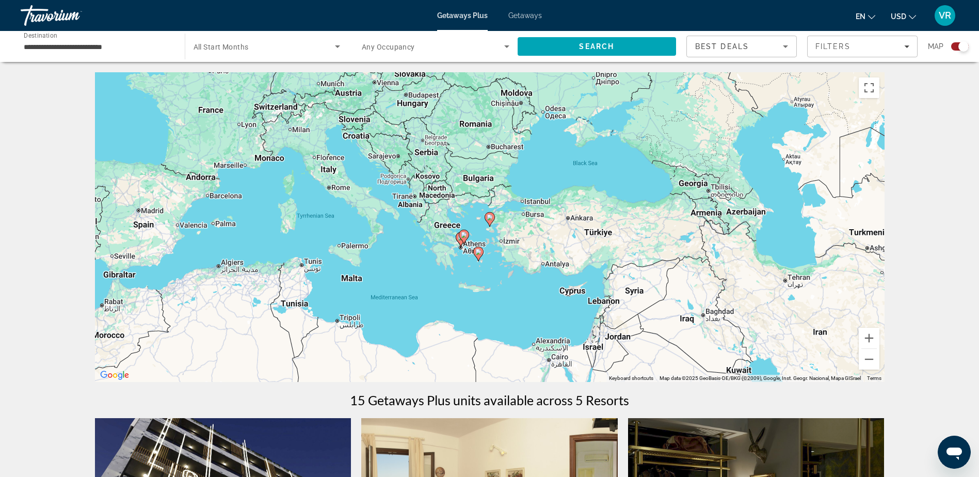
click at [494, 273] on div "To activate drag with keyboard, press Alt + Enter. Once in keyboard drag state,…" at bounding box center [489, 226] width 789 height 309
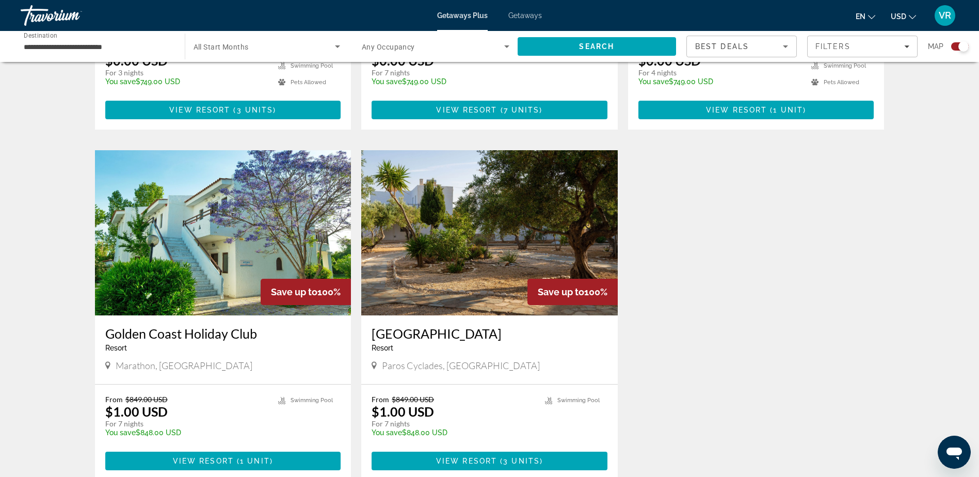
scroll to position [619, 0]
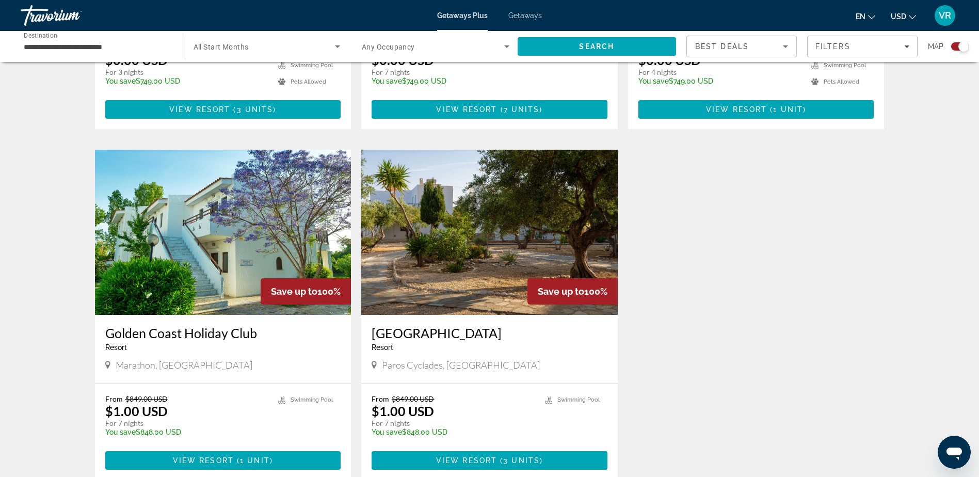
click at [212, 259] on img "Main content" at bounding box center [223, 232] width 256 height 165
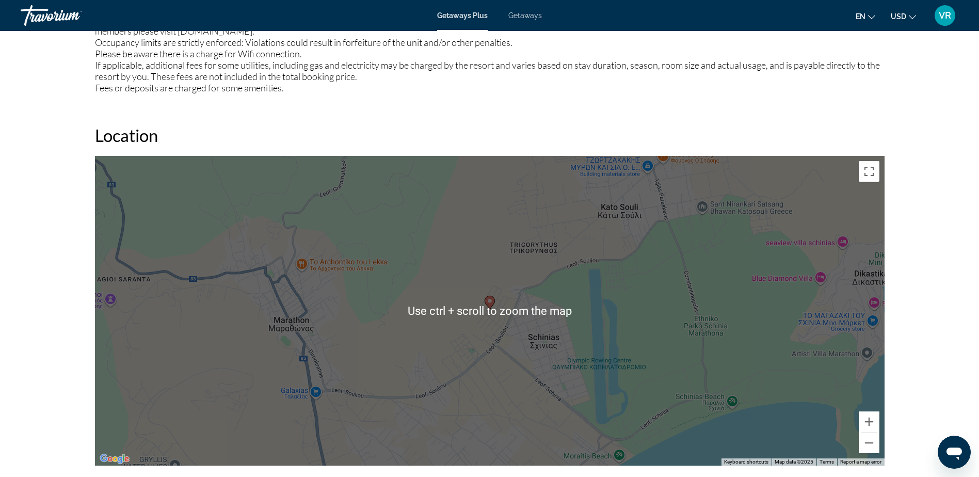
scroll to position [1444, 0]
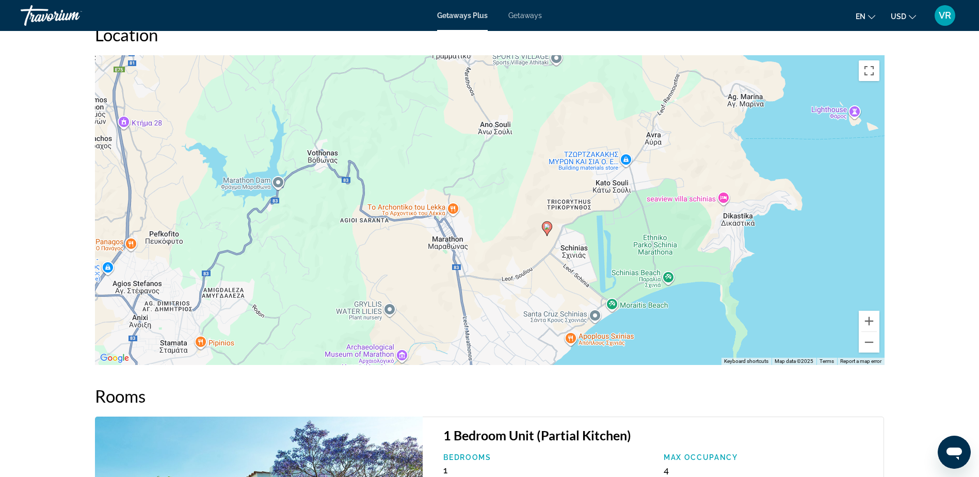
click at [596, 259] on div "To activate drag with keyboard, press Alt + Enter. Once in keyboard drag state,…" at bounding box center [489, 209] width 789 height 309
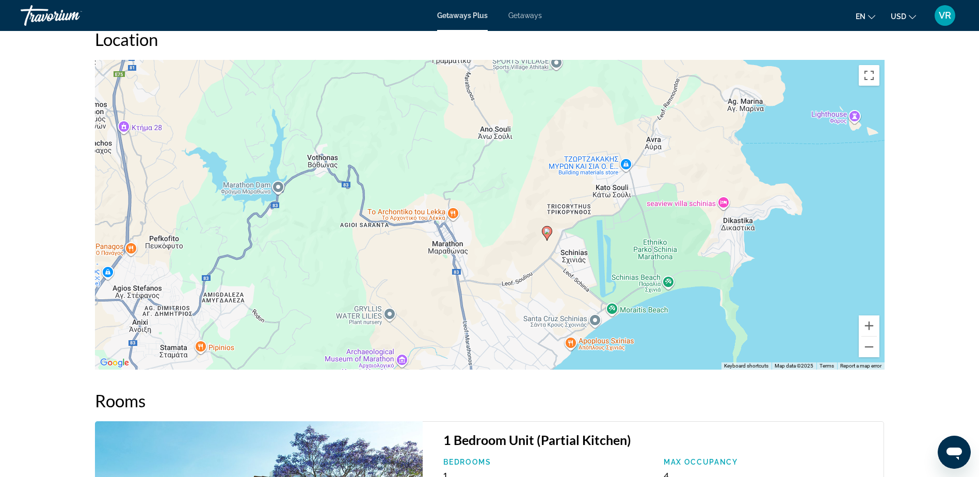
scroll to position [1308, 0]
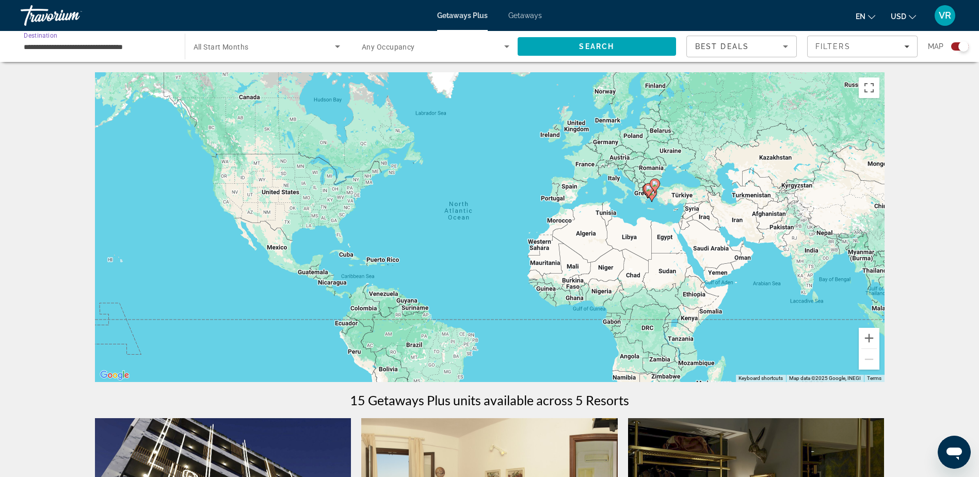
click at [47, 45] on input "**********" at bounding box center [98, 47] width 148 height 12
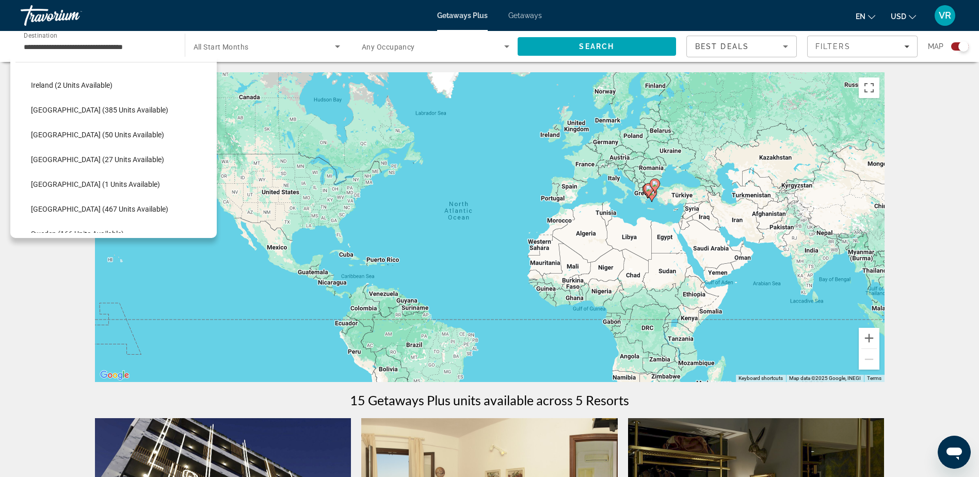
scroll to position [355, 0]
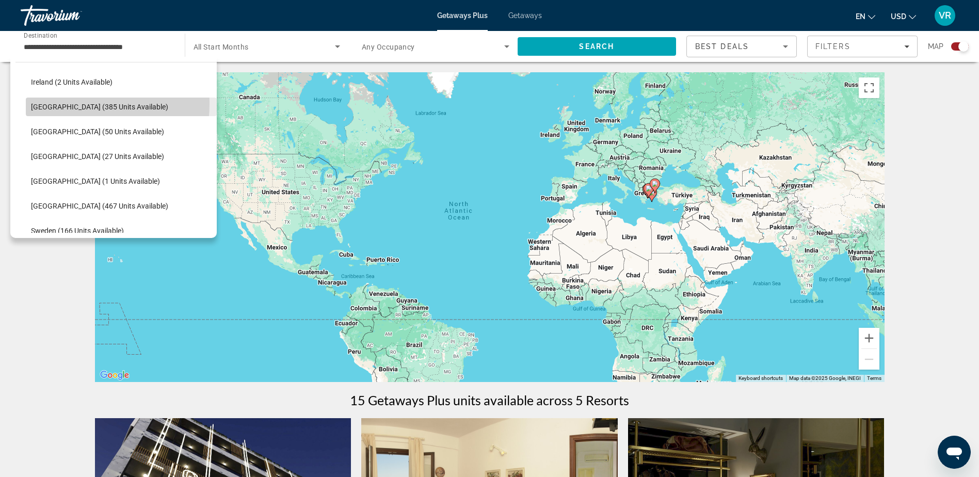
click at [38, 103] on span "[GEOGRAPHIC_DATA] (385 units available)" at bounding box center [99, 107] width 137 height 8
type input "**********"
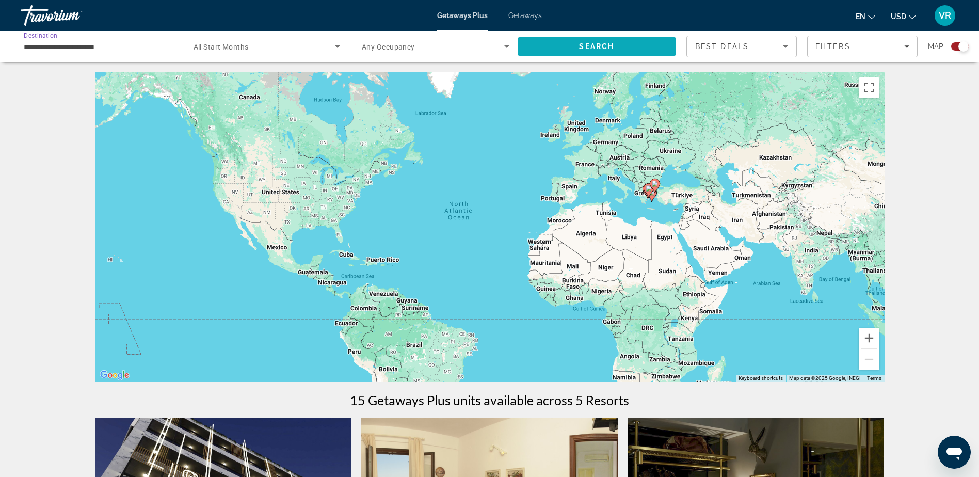
click at [603, 51] on span "Search" at bounding box center [596, 46] width 159 height 25
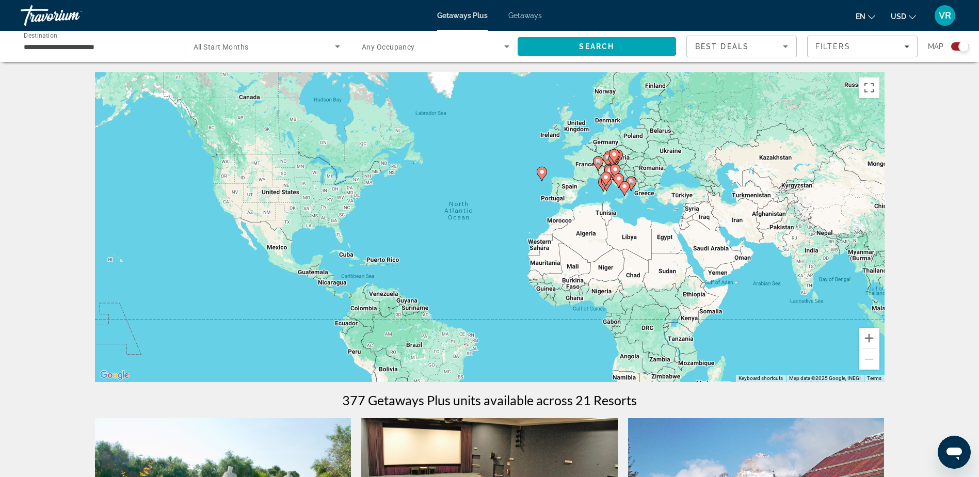
click at [632, 207] on div "To activate drag with keyboard, press Alt + Enter. Once in keyboard drag state,…" at bounding box center [489, 226] width 789 height 309
click at [630, 203] on div "To activate drag with keyboard, press Alt + Enter. Once in keyboard drag state,…" at bounding box center [489, 226] width 789 height 309
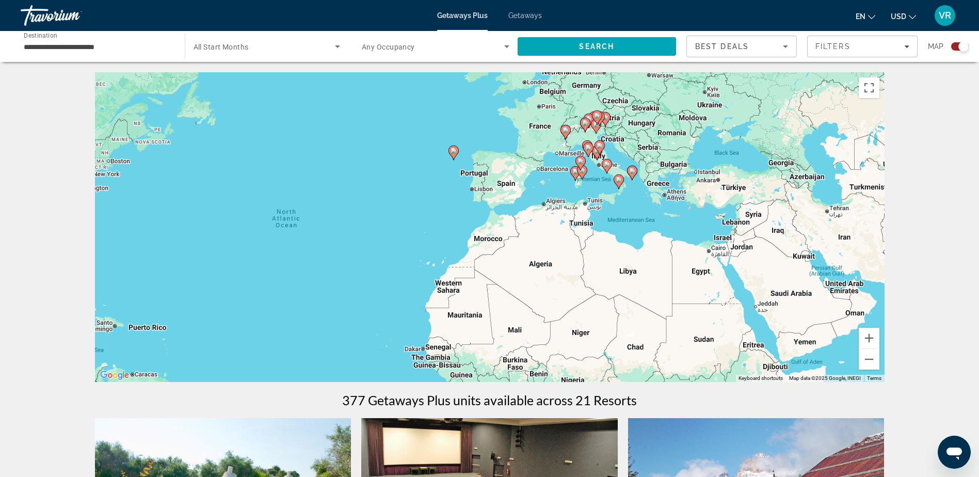
click at [633, 200] on div "To activate drag with keyboard, press Alt + Enter. Once in keyboard drag state,…" at bounding box center [489, 226] width 789 height 309
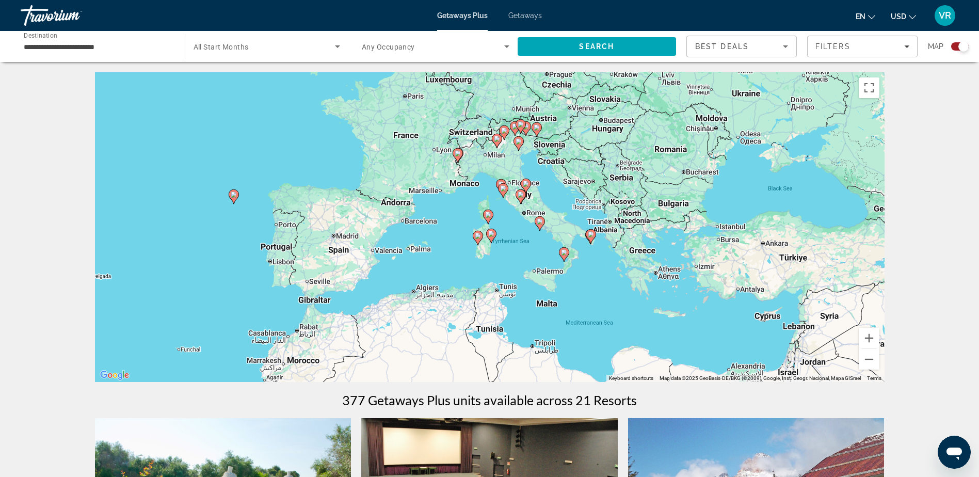
drag, startPoint x: 638, startPoint y: 180, endPoint x: 596, endPoint y: 268, distance: 97.4
click at [596, 268] on div "To activate drag with keyboard, press Alt + Enter. Once in keyboard drag state,…" at bounding box center [489, 226] width 789 height 309
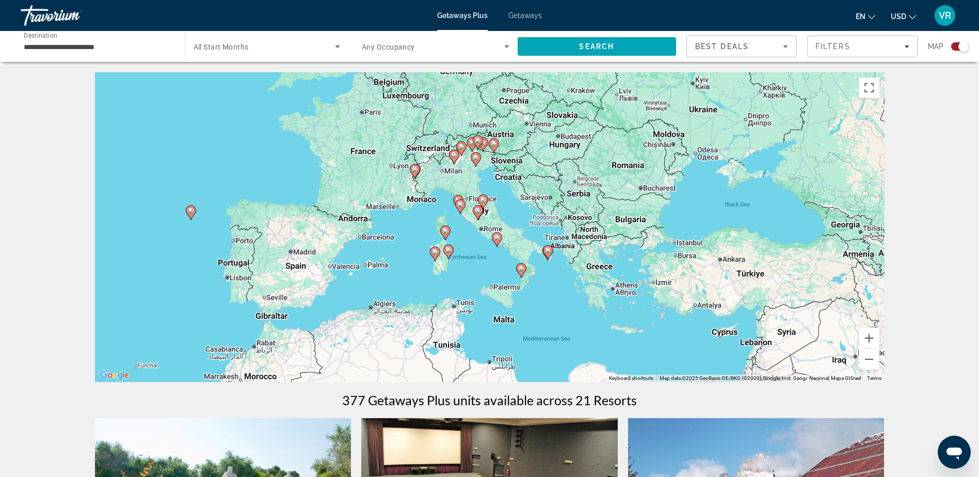
drag, startPoint x: 539, startPoint y: 171, endPoint x: 497, endPoint y: 186, distance: 44.2
click at [497, 186] on div "To activate drag with keyboard, press Alt + Enter. Once in keyboard drag state,…" at bounding box center [489, 226] width 789 height 309
drag, startPoint x: 539, startPoint y: 179, endPoint x: 536, endPoint y: 244, distance: 65.1
click at [536, 238] on div "To activate drag with keyboard, press Alt + Enter. Once in keyboard drag state,…" at bounding box center [489, 226] width 789 height 309
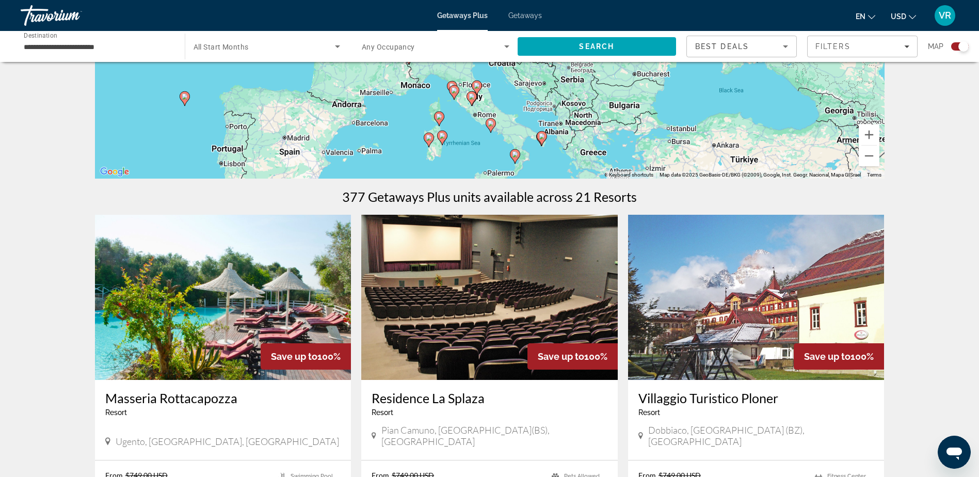
scroll to position [206, 0]
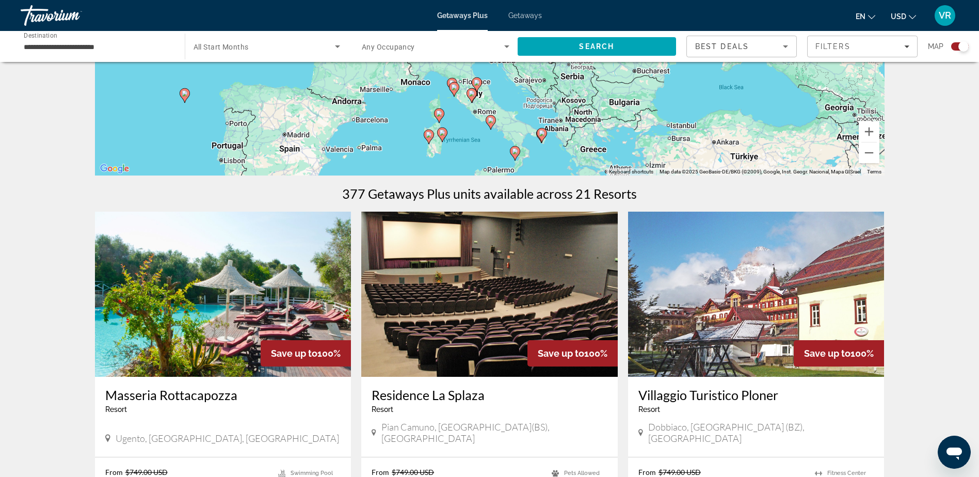
click at [539, 159] on div "To activate drag with keyboard, press Alt + Enter. Once in keyboard drag state,…" at bounding box center [489, 20] width 789 height 309
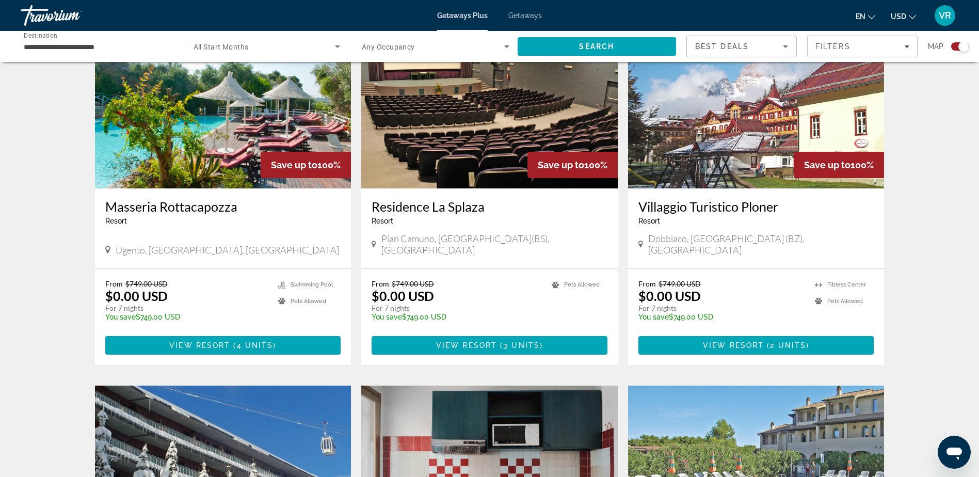
scroll to position [413, 0]
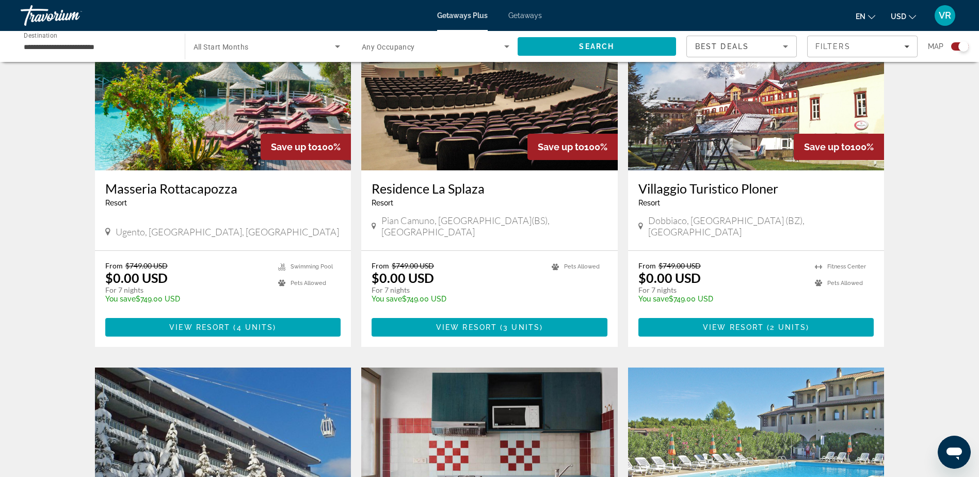
click at [222, 120] on img "Main content" at bounding box center [223, 87] width 256 height 165
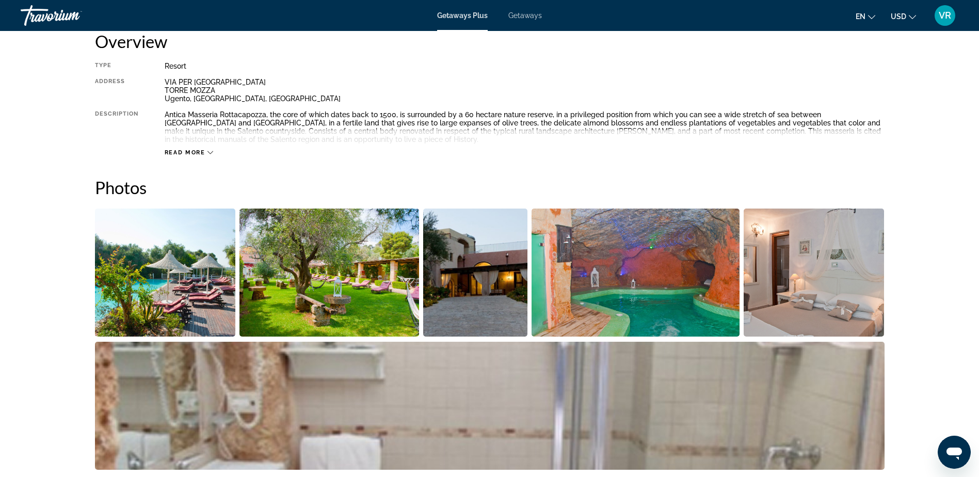
scroll to position [413, 0]
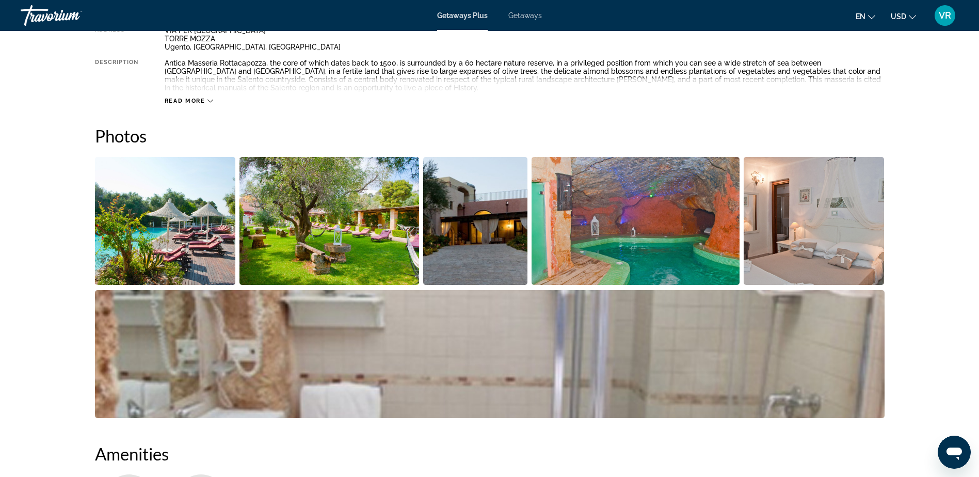
click at [200, 215] on img "Open full-screen image slider" at bounding box center [165, 221] width 141 height 128
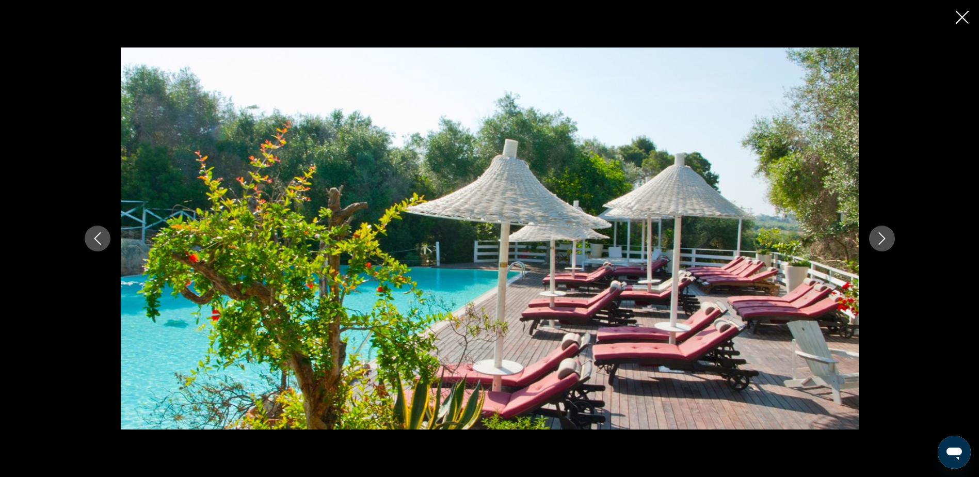
click at [883, 237] on icon "Next image" at bounding box center [881, 238] width 7 height 12
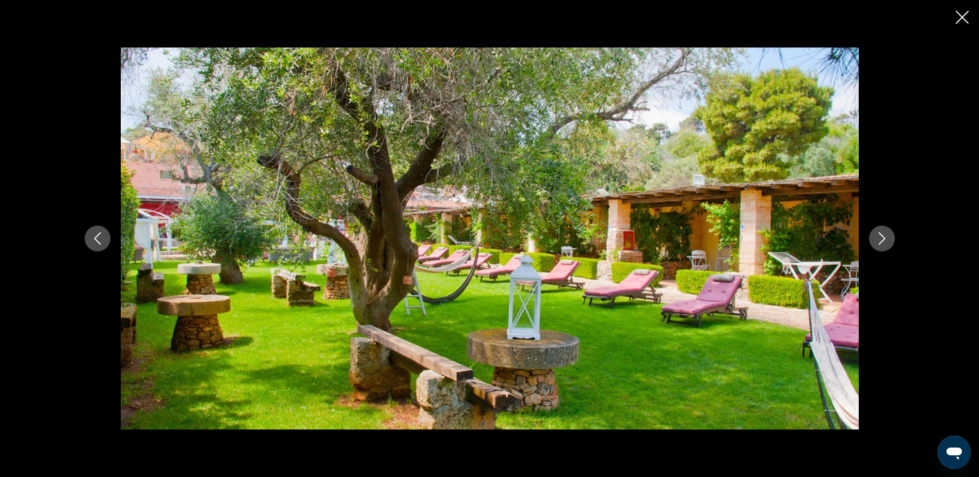
click at [883, 237] on icon "Next image" at bounding box center [881, 238] width 7 height 12
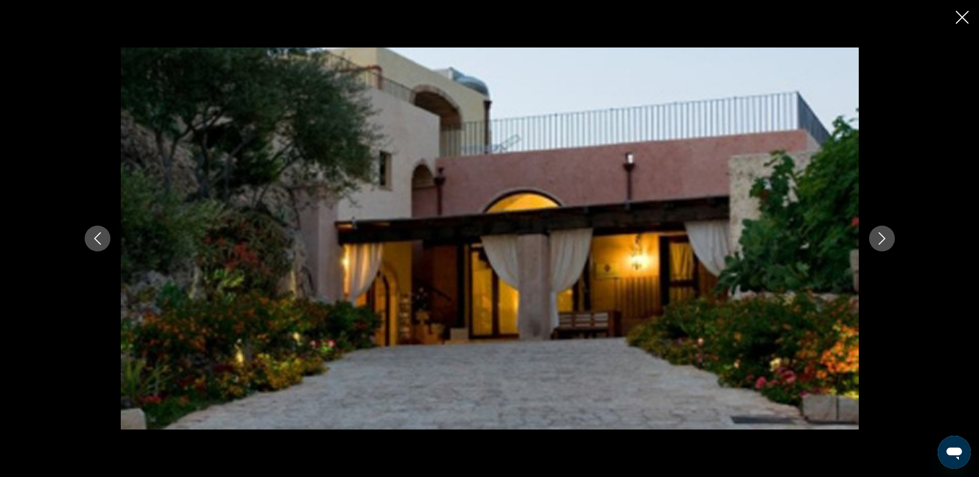
click at [883, 237] on icon "Next image" at bounding box center [881, 238] width 7 height 12
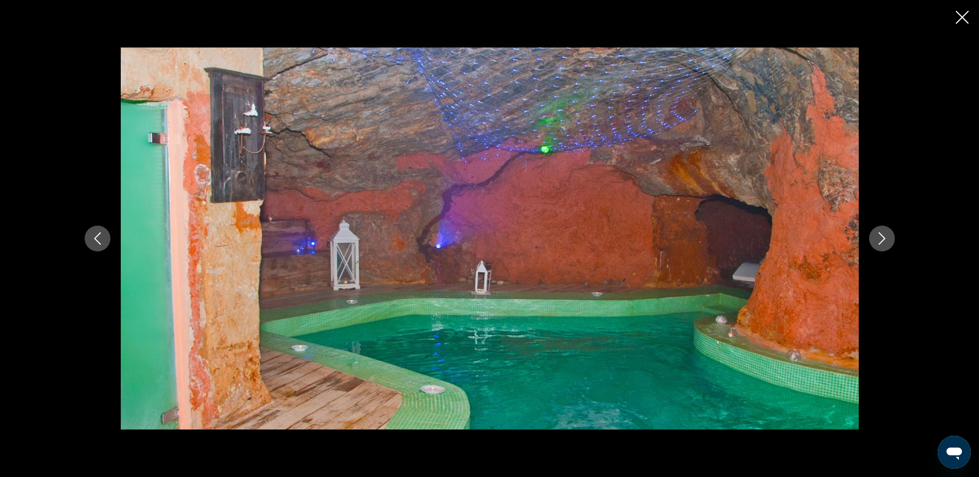
click at [883, 237] on icon "Next image" at bounding box center [881, 238] width 7 height 12
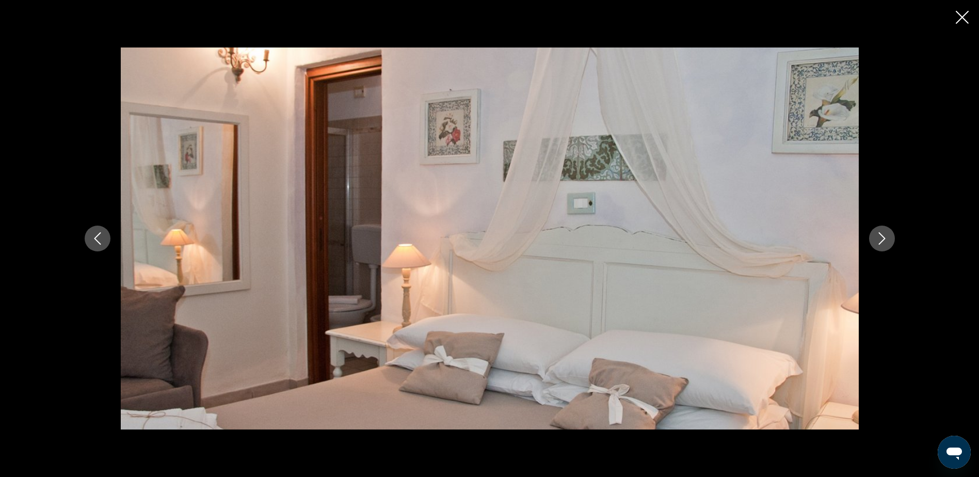
click at [883, 237] on icon "Next image" at bounding box center [881, 238] width 7 height 12
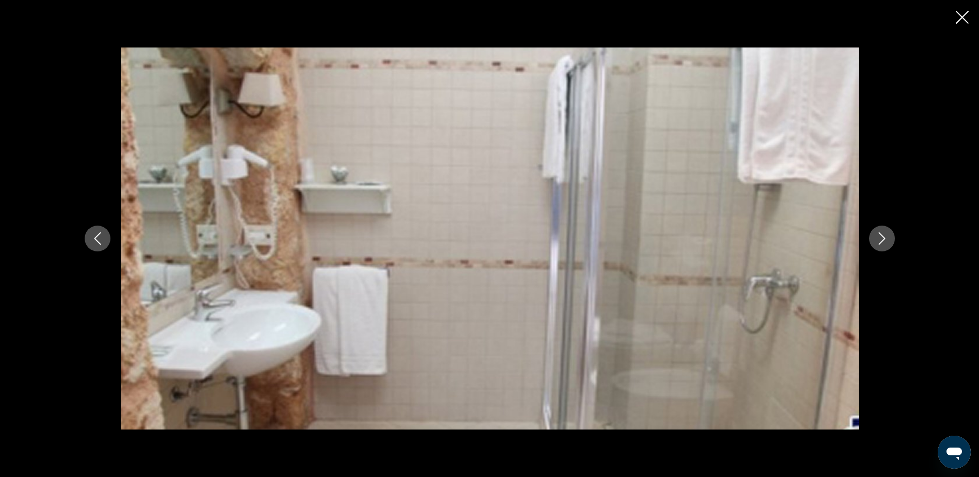
click at [883, 237] on icon "Next image" at bounding box center [881, 238] width 7 height 12
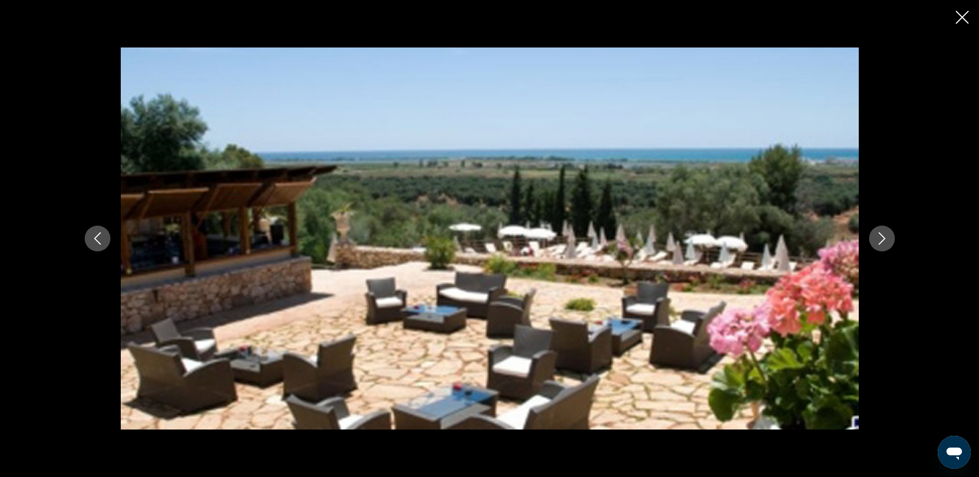
click at [883, 237] on icon "Next image" at bounding box center [881, 238] width 7 height 12
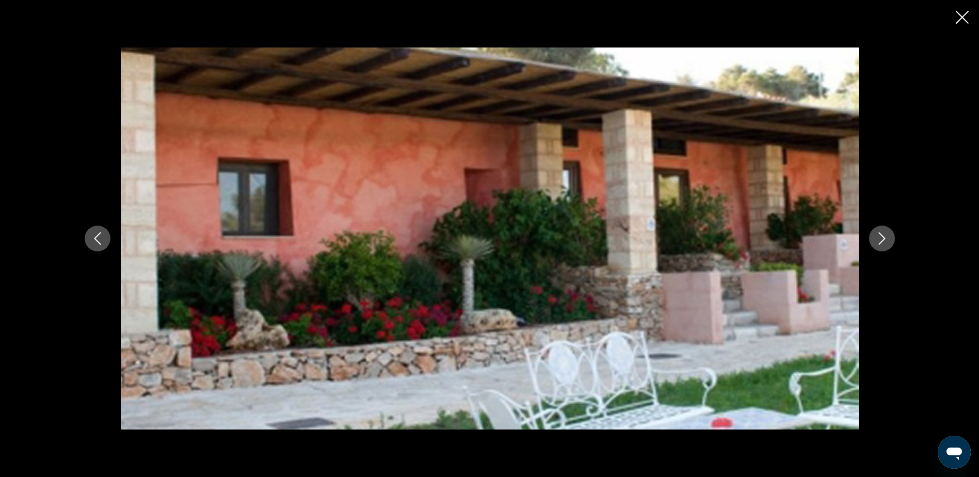
click at [883, 237] on icon "Next image" at bounding box center [881, 238] width 7 height 12
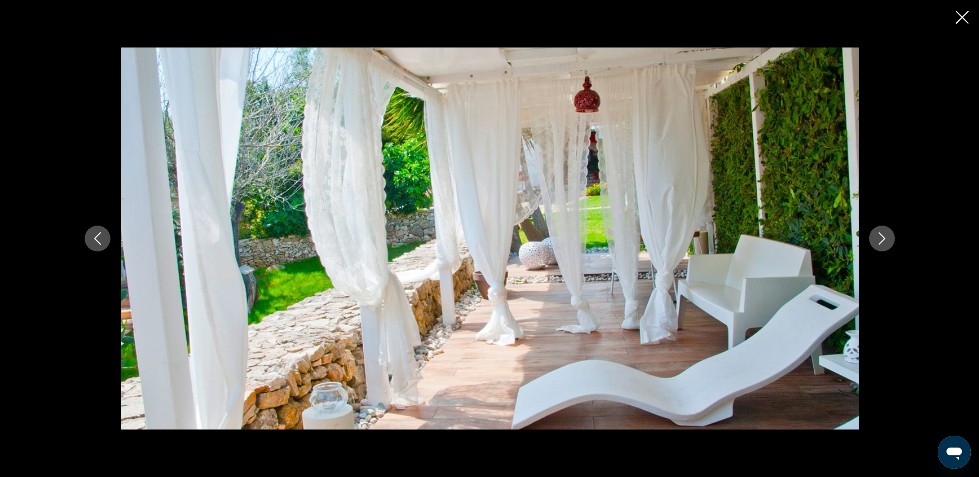
click at [883, 237] on icon "Next image" at bounding box center [881, 238] width 7 height 12
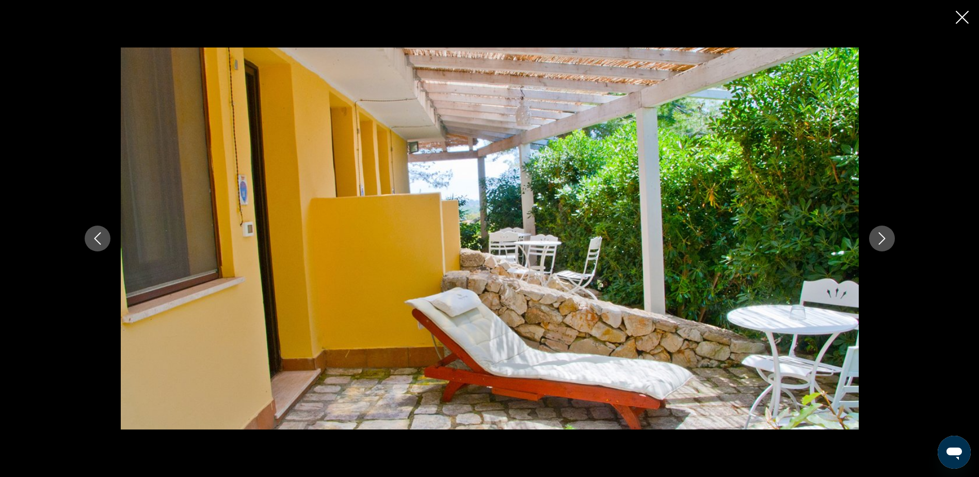
click at [883, 237] on icon "Next image" at bounding box center [881, 238] width 7 height 12
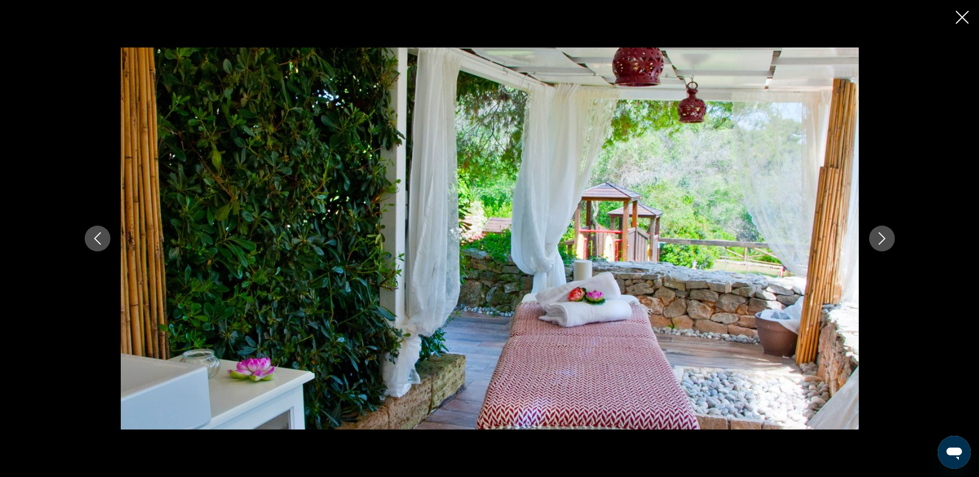
click at [883, 237] on icon "Next image" at bounding box center [881, 238] width 7 height 12
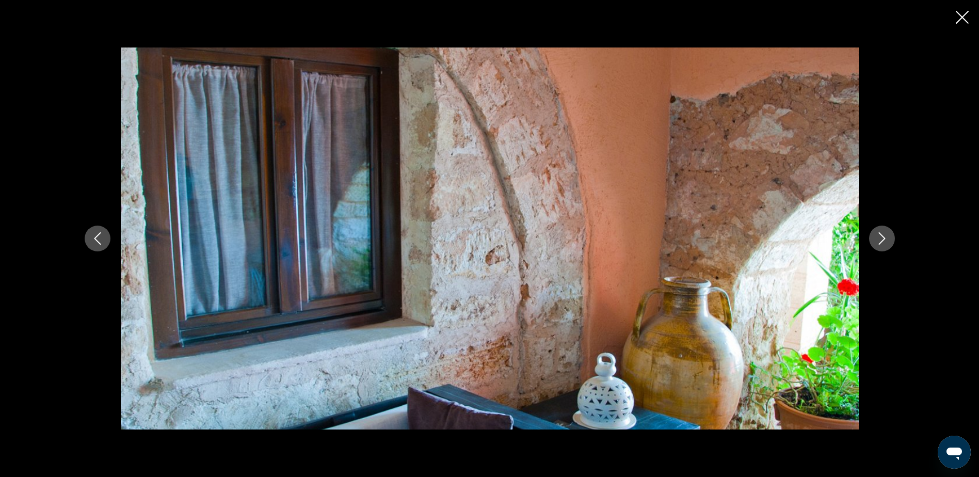
click at [883, 237] on icon "Next image" at bounding box center [881, 238] width 7 height 12
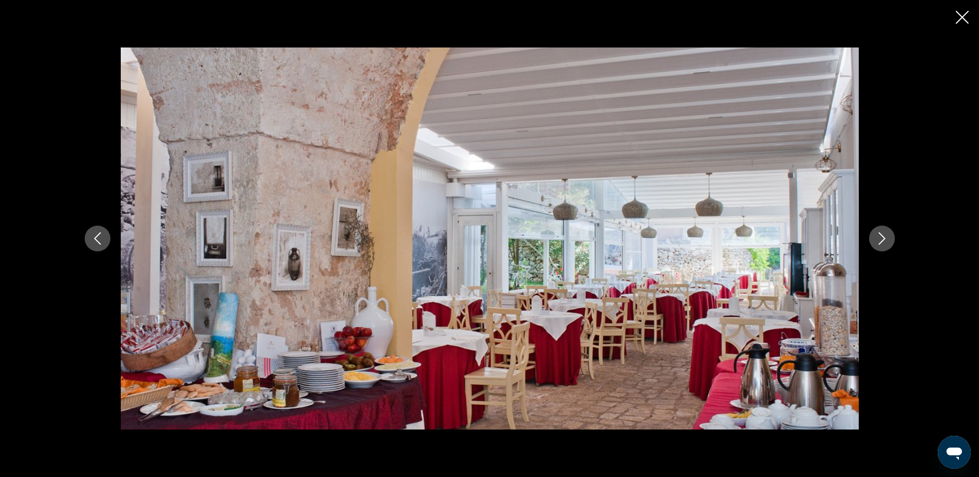
click at [883, 237] on icon "Next image" at bounding box center [881, 238] width 7 height 12
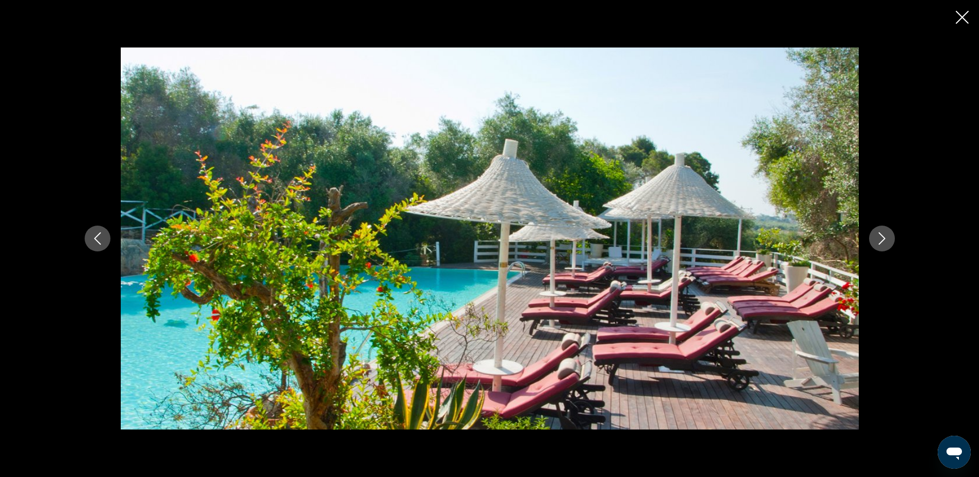
click at [960, 20] on icon "Close slideshow" at bounding box center [961, 17] width 13 height 13
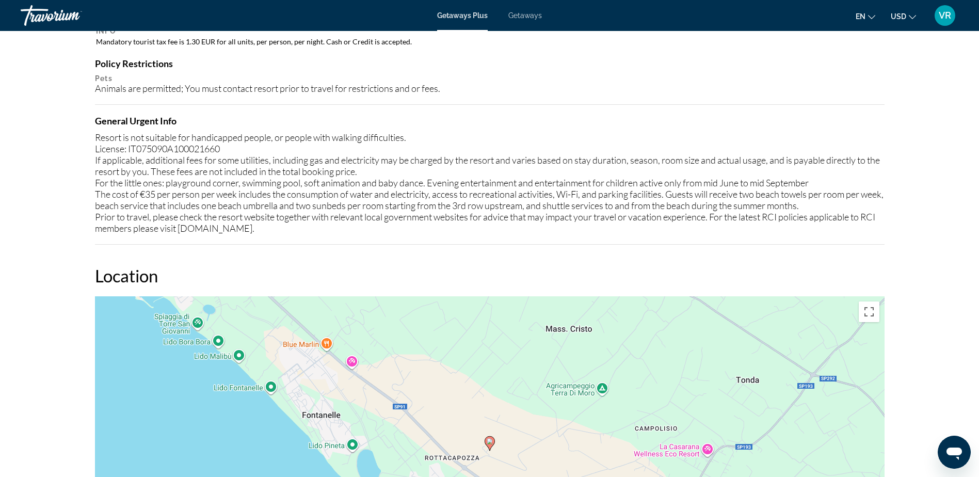
scroll to position [1290, 0]
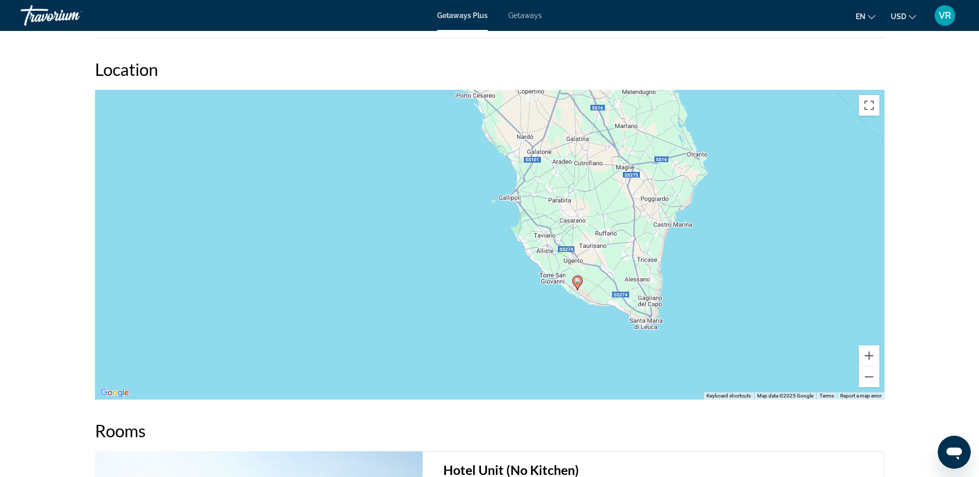
click at [583, 294] on div "To activate drag with keyboard, press Alt + Enter. Once in keyboard drag state,…" at bounding box center [489, 244] width 789 height 309
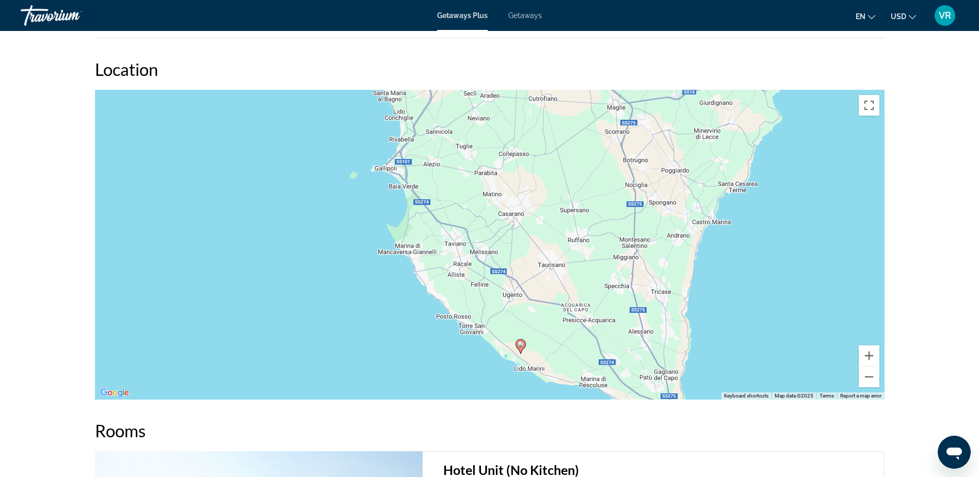
click at [633, 227] on div "To activate drag with keyboard, press Alt + Enter. Once in keyboard drag state,…" at bounding box center [489, 244] width 789 height 309
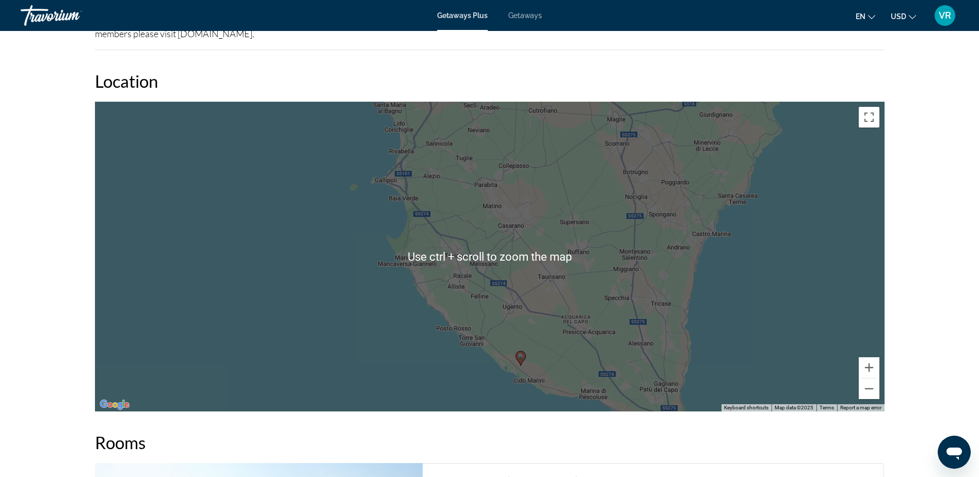
scroll to position [1329, 0]
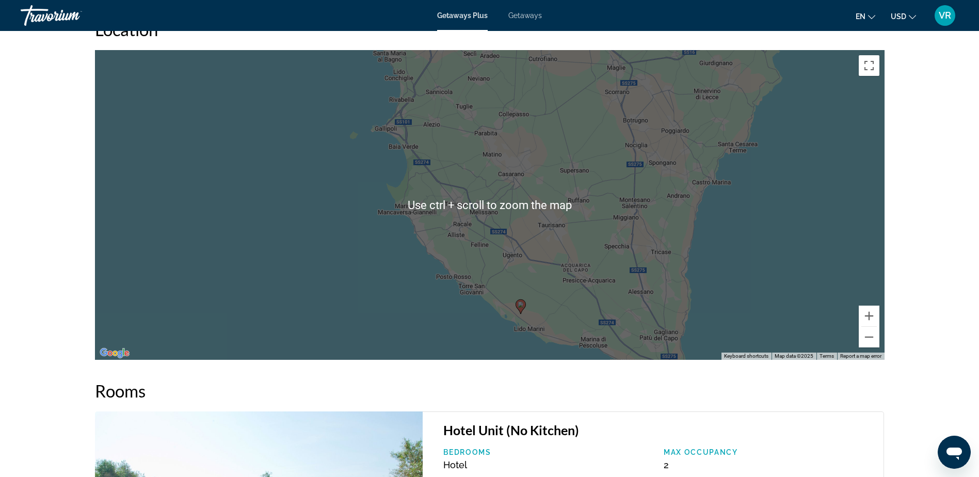
click at [545, 312] on div "To activate drag with keyboard, press Alt + Enter. Once in keyboard drag state,…" at bounding box center [489, 204] width 789 height 309
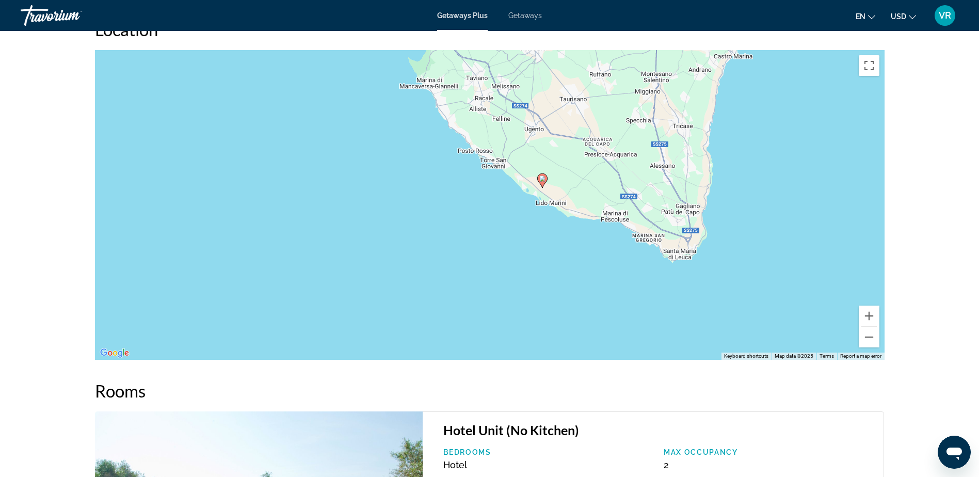
drag, startPoint x: 574, startPoint y: 271, endPoint x: 596, endPoint y: 143, distance: 129.2
click at [596, 143] on div "To activate drag with keyboard, press Alt + Enter. Once in keyboard drag state,…" at bounding box center [489, 204] width 789 height 309
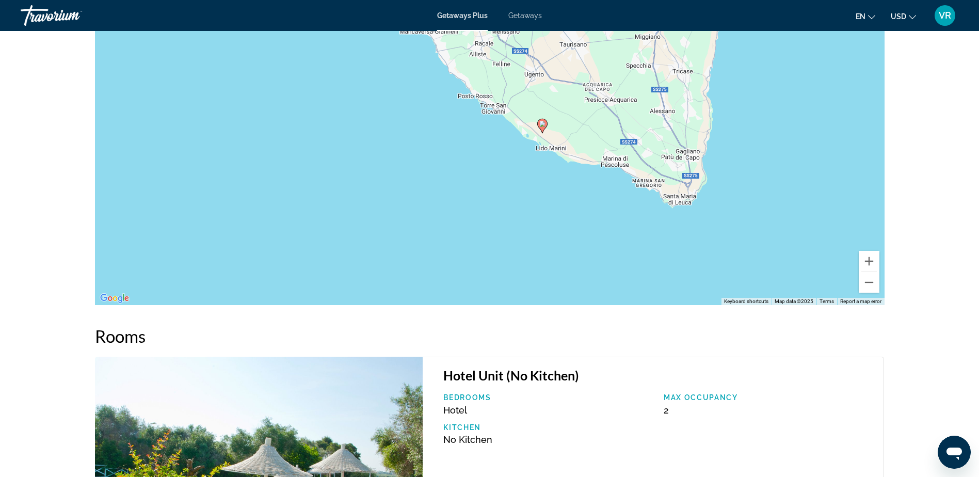
scroll to position [1536, 0]
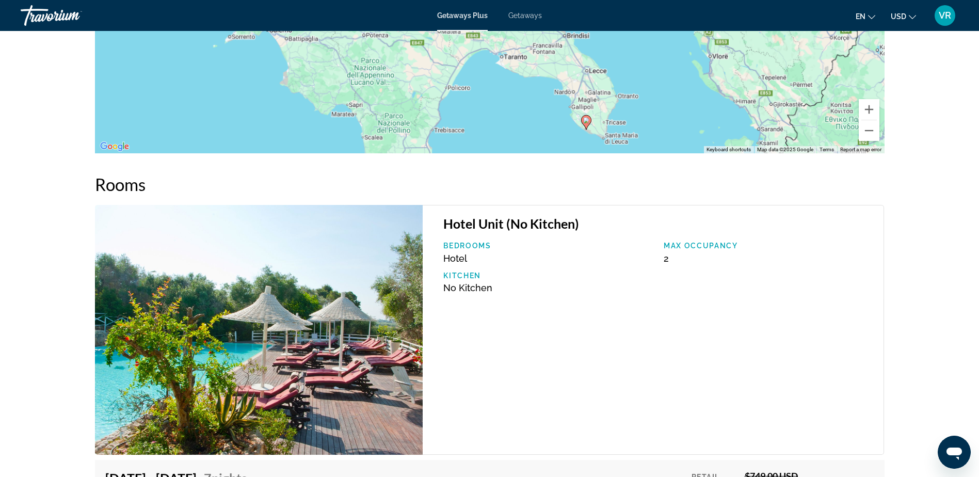
drag, startPoint x: 628, startPoint y: 67, endPoint x: 635, endPoint y: 132, distance: 65.3
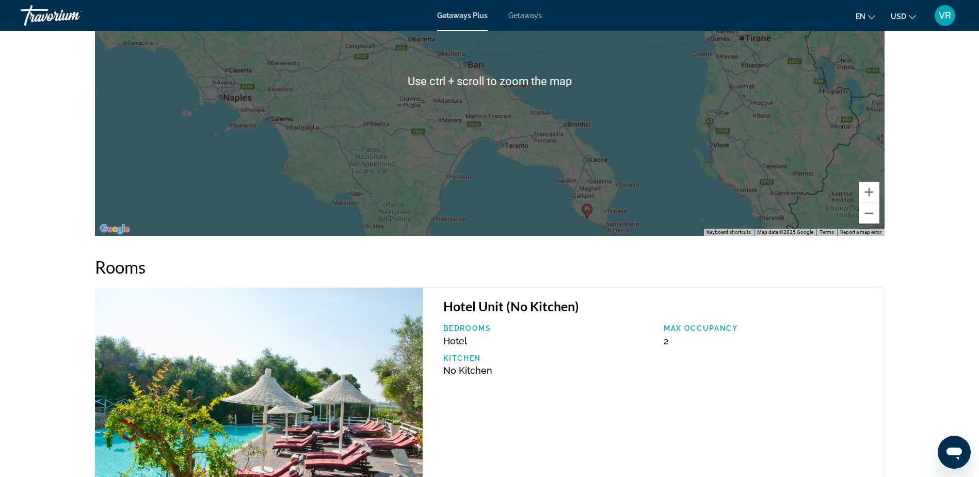
scroll to position [1381, 0]
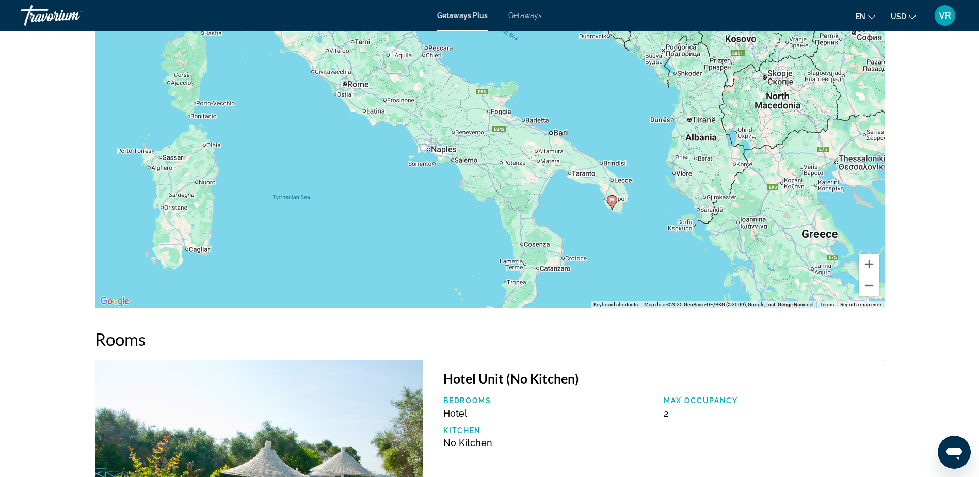
click at [636, 129] on div "To activate drag with keyboard, press Alt + Enter. Once in keyboard drag state,…" at bounding box center [489, 152] width 789 height 309
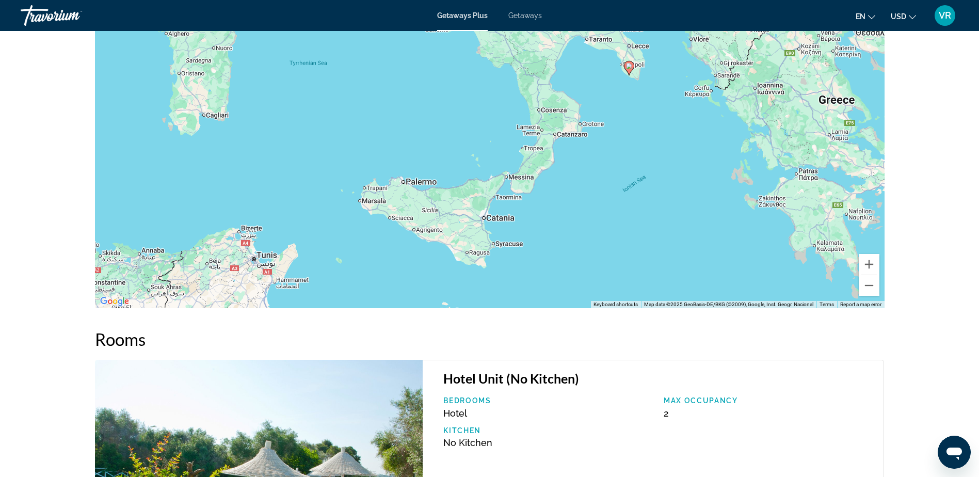
drag, startPoint x: 594, startPoint y: 251, endPoint x: 611, endPoint y: 116, distance: 136.2
click at [611, 116] on div "To activate drag with keyboard, press Alt + Enter. Once in keyboard drag state,…" at bounding box center [489, 152] width 789 height 309
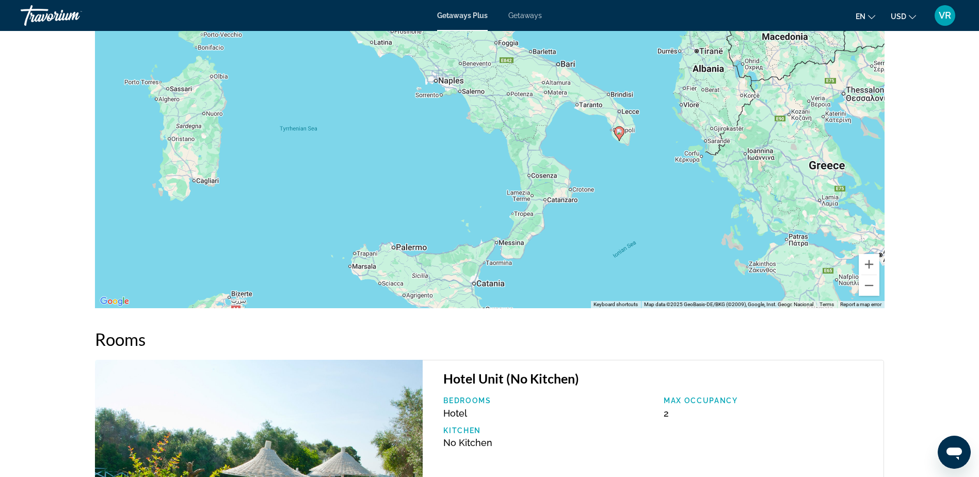
drag, startPoint x: 478, startPoint y: 102, endPoint x: 468, endPoint y: 169, distance: 67.8
click at [468, 169] on div "To activate drag with keyboard, press Alt + Enter. Once in keyboard drag state,…" at bounding box center [489, 152] width 789 height 309
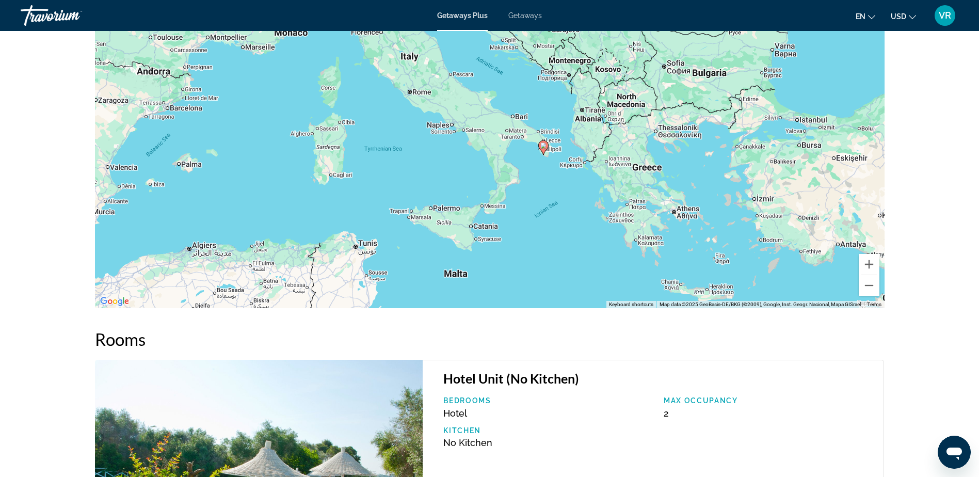
click at [467, 169] on div "To activate drag with keyboard, press Alt + Enter. Once in keyboard drag state,…" at bounding box center [489, 152] width 789 height 309
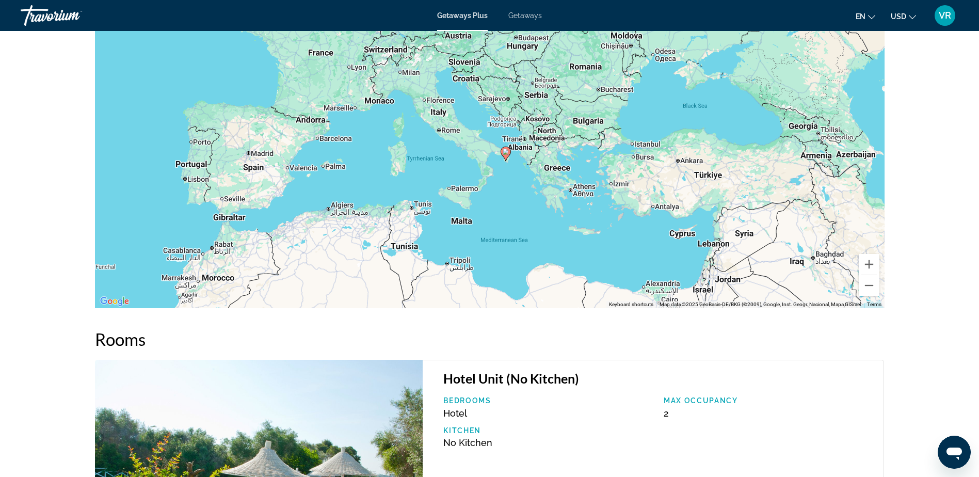
click at [467, 169] on div "To activate drag with keyboard, press Alt + Enter. Once in keyboard drag state,…" at bounding box center [489, 152] width 789 height 309
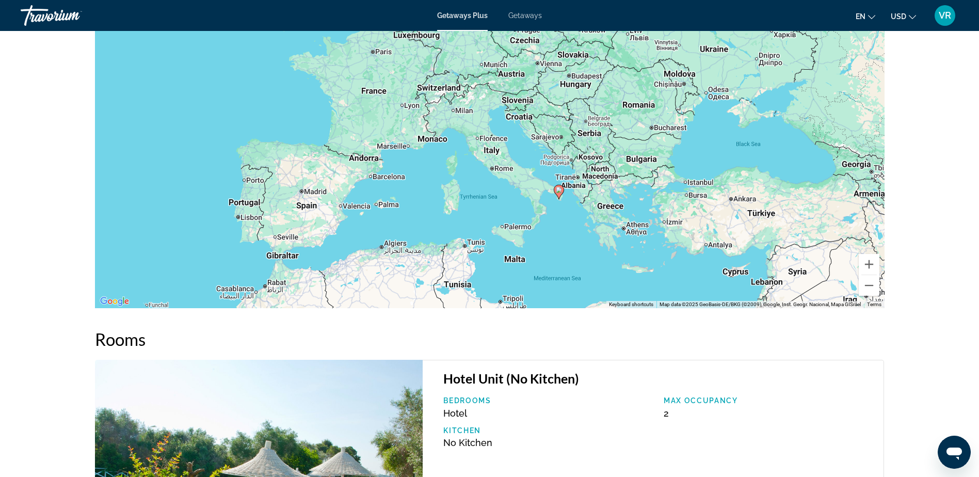
drag, startPoint x: 437, startPoint y: 148, endPoint x: 493, endPoint y: 190, distance: 69.9
click at [493, 190] on div "To activate drag with keyboard, press Alt + Enter. Once in keyboard drag state,…" at bounding box center [489, 152] width 789 height 309
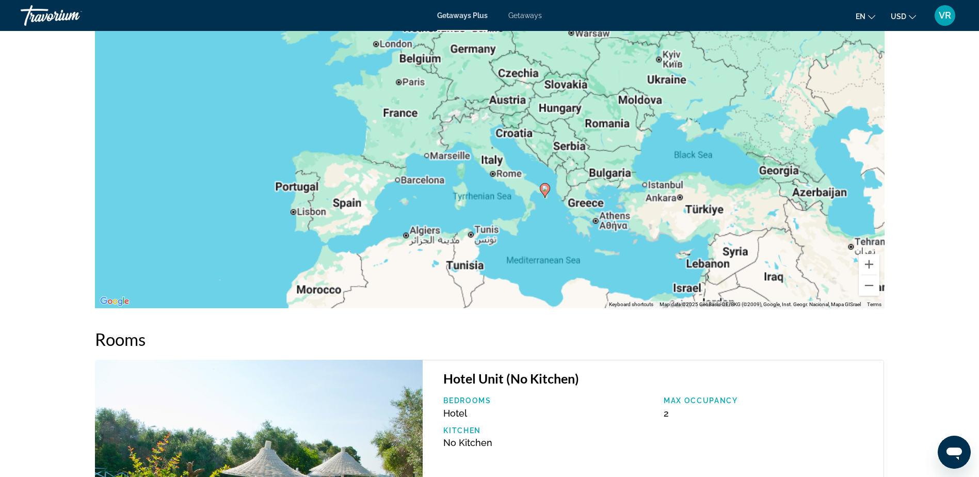
click at [493, 190] on div "To activate drag with keyboard, press Alt + Enter. Once in keyboard drag state,…" at bounding box center [489, 152] width 789 height 309
